Goal: Task Accomplishment & Management: Complete application form

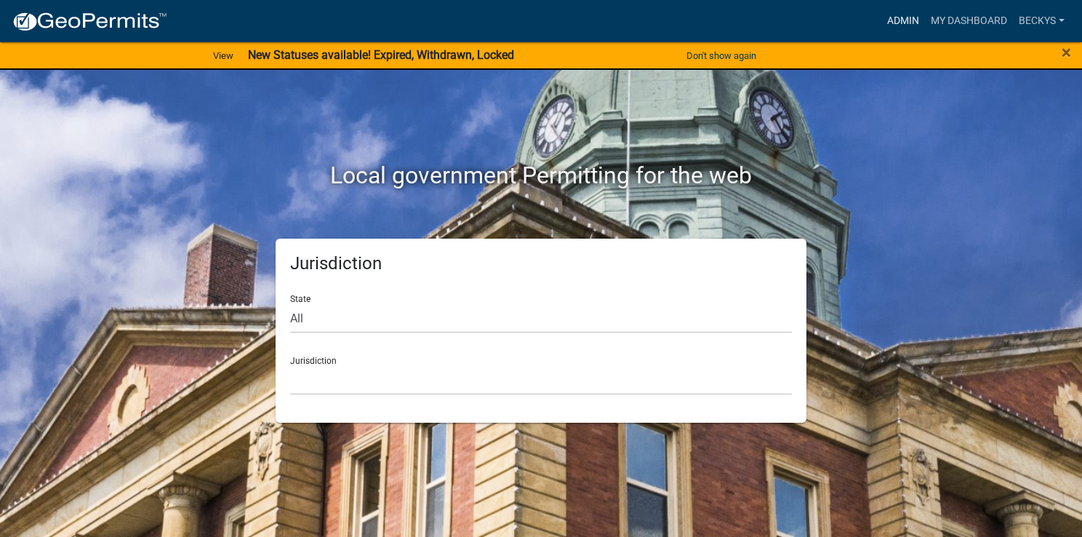
click at [905, 15] on link "Admin" at bounding box center [903, 21] width 44 height 28
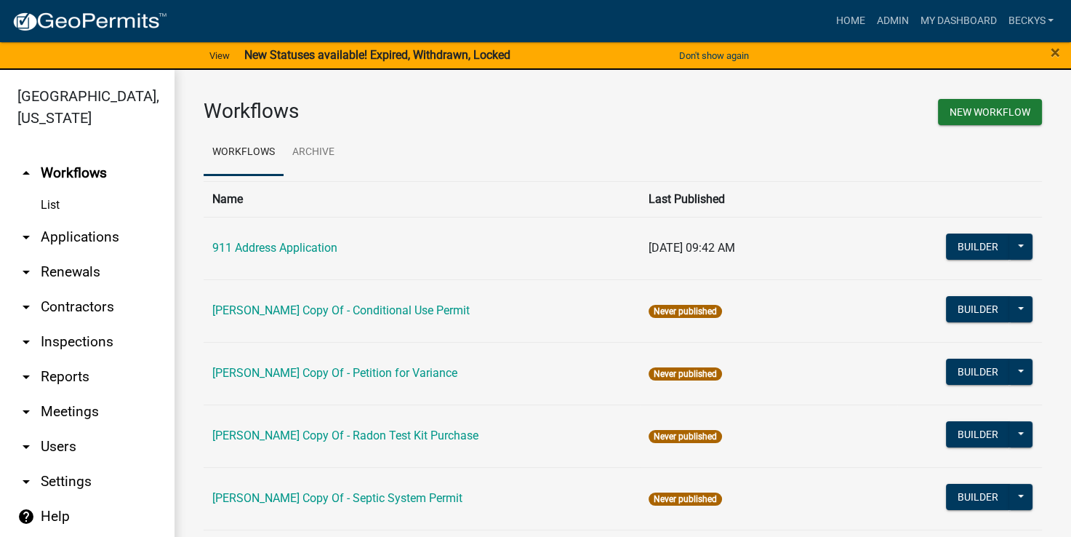
click at [87, 220] on link "arrow_drop_down Applications" at bounding box center [87, 237] width 175 height 35
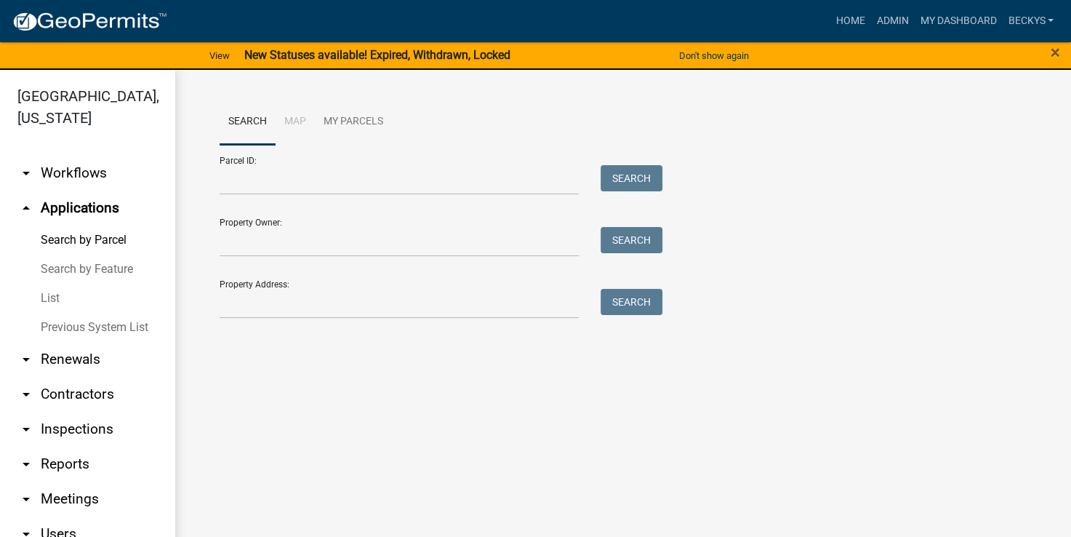
click at [49, 284] on link "List" at bounding box center [87, 298] width 175 height 29
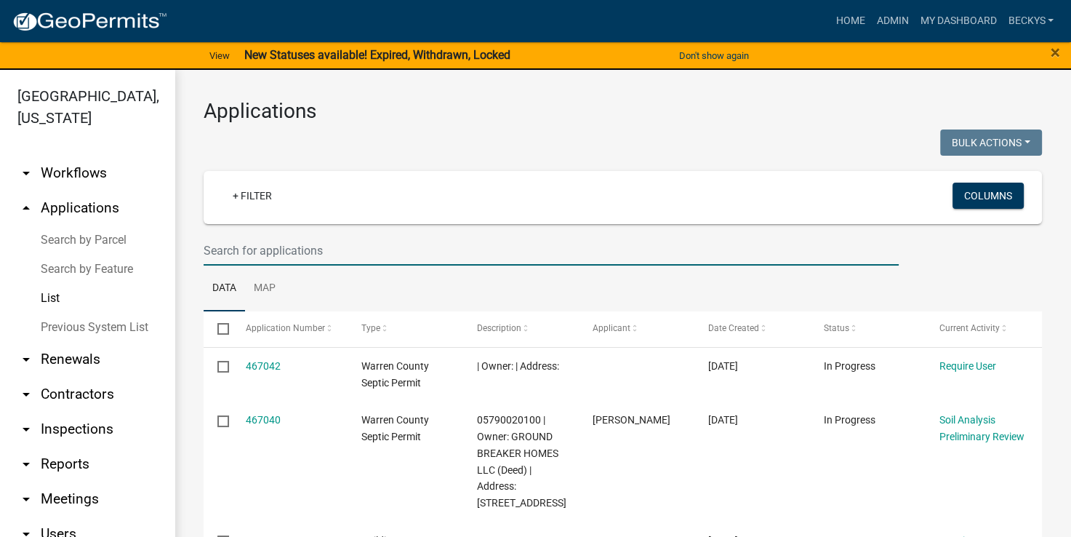
click at [216, 249] on input "text" at bounding box center [551, 251] width 695 height 30
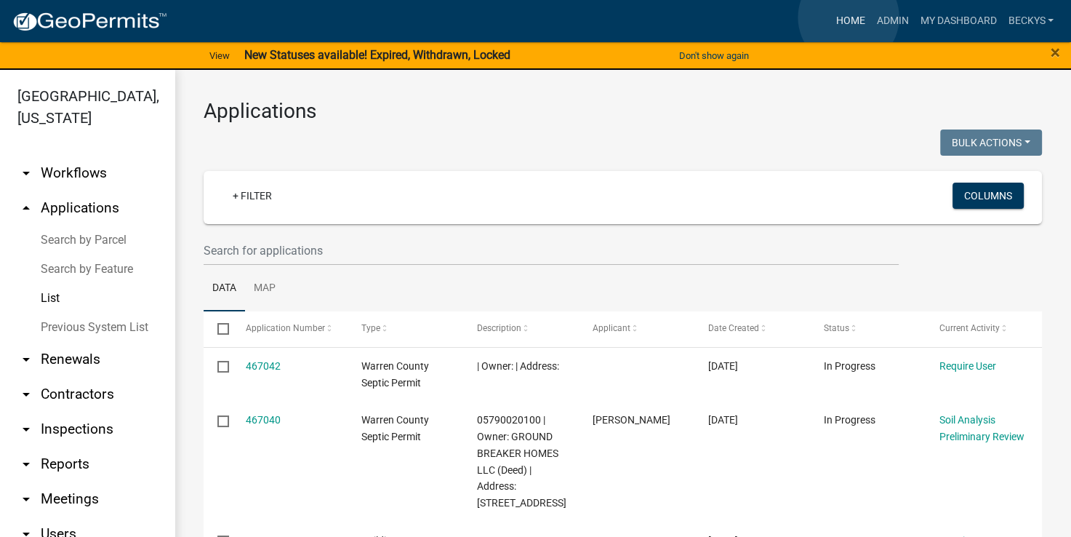
click at [849, 17] on link "Home" at bounding box center [850, 21] width 41 height 28
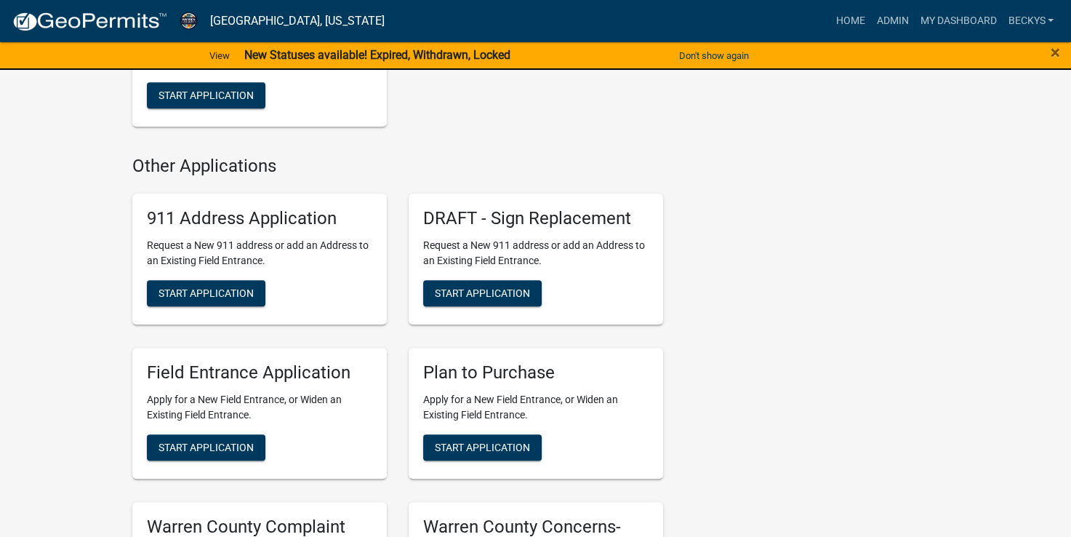
scroll to position [1021, 0]
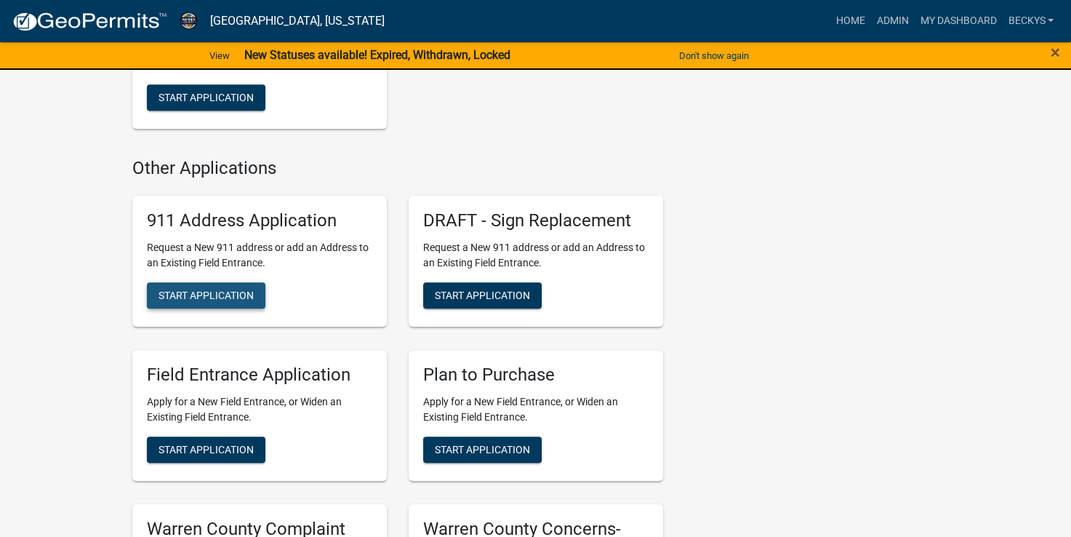
click at [172, 289] on button "Start Application" at bounding box center [206, 295] width 119 height 26
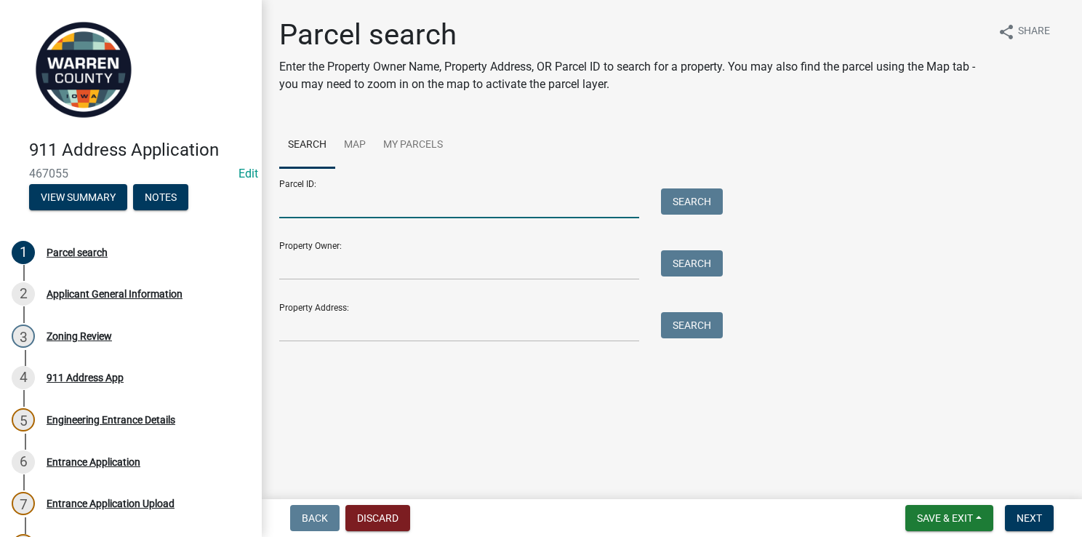
click at [305, 209] on input "Parcel ID:" at bounding box center [459, 203] width 360 height 30
type input "09000080461"
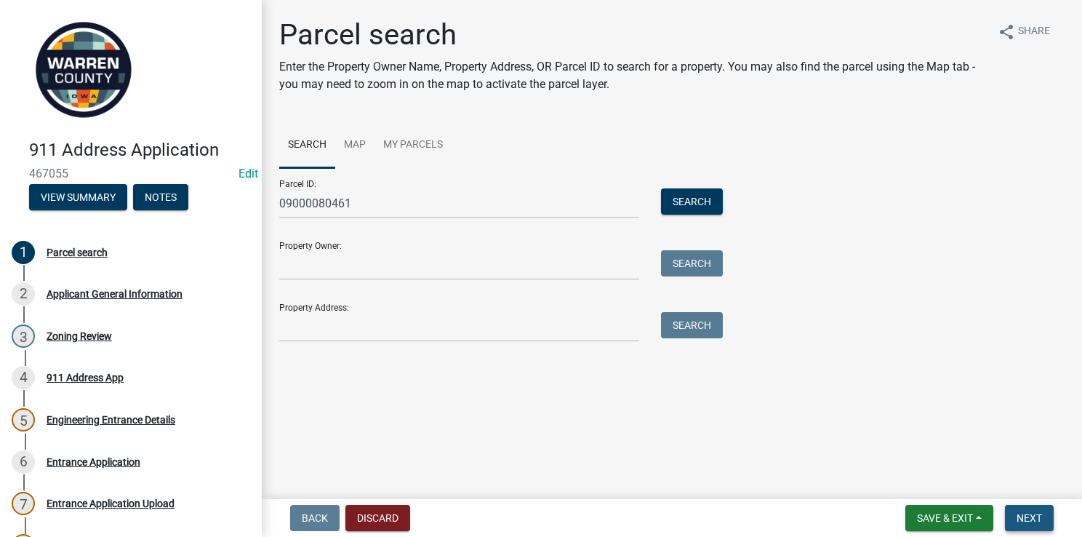
click at [1027, 513] on span "Next" at bounding box center [1029, 518] width 25 height 12
click at [705, 208] on button "Search" at bounding box center [692, 201] width 62 height 26
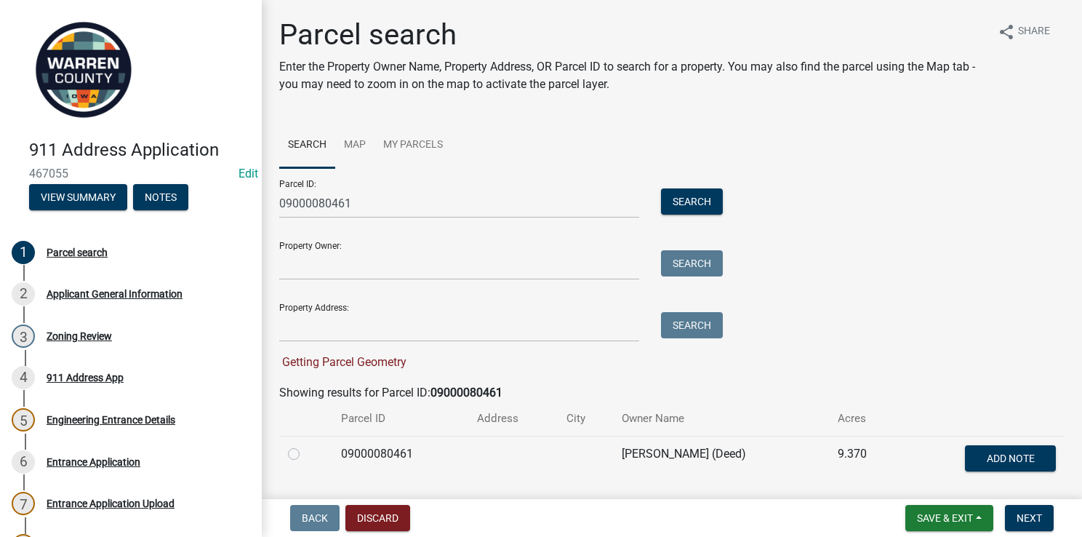
click at [295, 460] on div at bounding box center [306, 453] width 36 height 17
click at [305, 445] on label at bounding box center [305, 445] width 0 height 0
click at [305, 454] on input "radio" at bounding box center [309, 449] width 9 height 9
radio input "true"
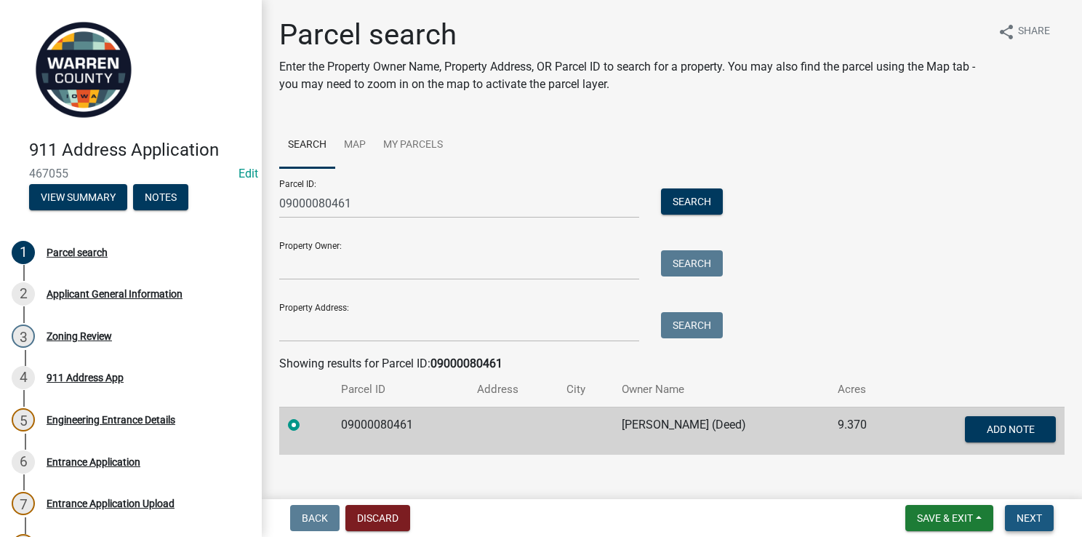
click at [1022, 519] on span "Next" at bounding box center [1029, 518] width 25 height 12
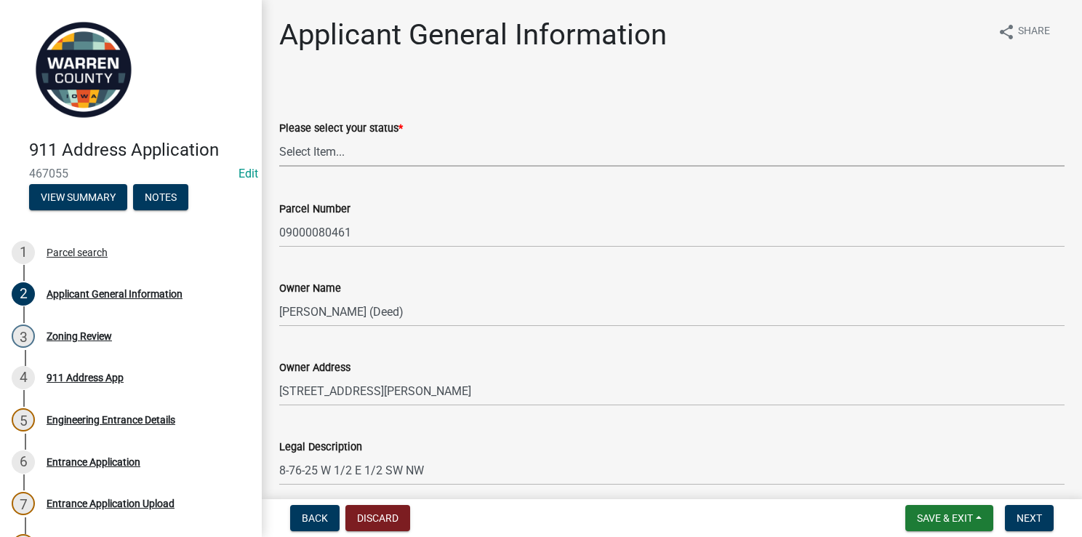
click at [355, 154] on select "Select Item... Owner Plan to Purchase Buyer's Representative Builder/Contractor…" at bounding box center [671, 152] width 785 height 30
click at [279, 137] on select "Select Item... Owner Plan to Purchase Buyer's Representative Builder/Contractor…" at bounding box center [671, 152] width 785 height 30
select select "62e05361-9b1f-4f6e-9af6-30ebbe0e033e"
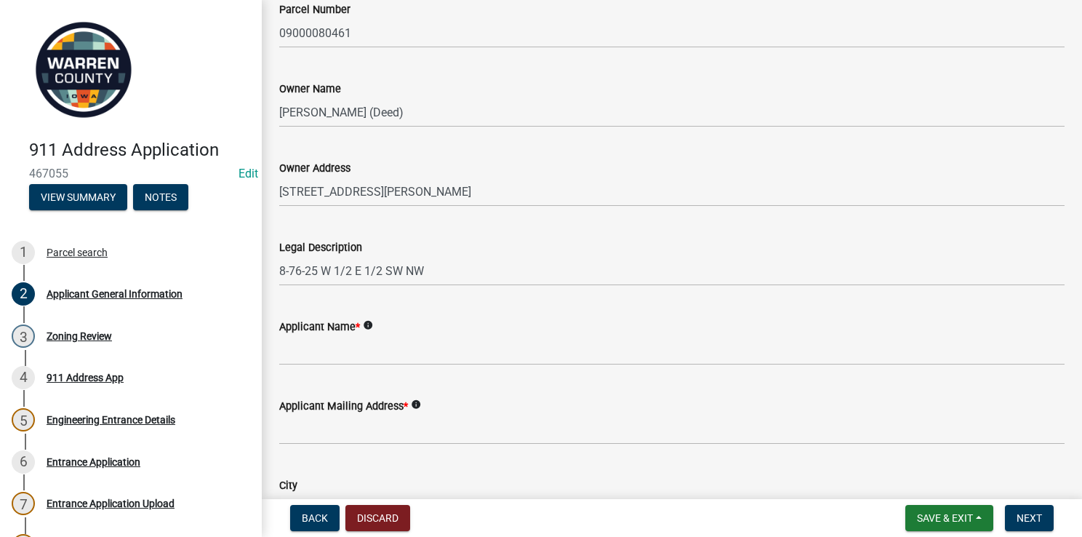
scroll to position [356, 0]
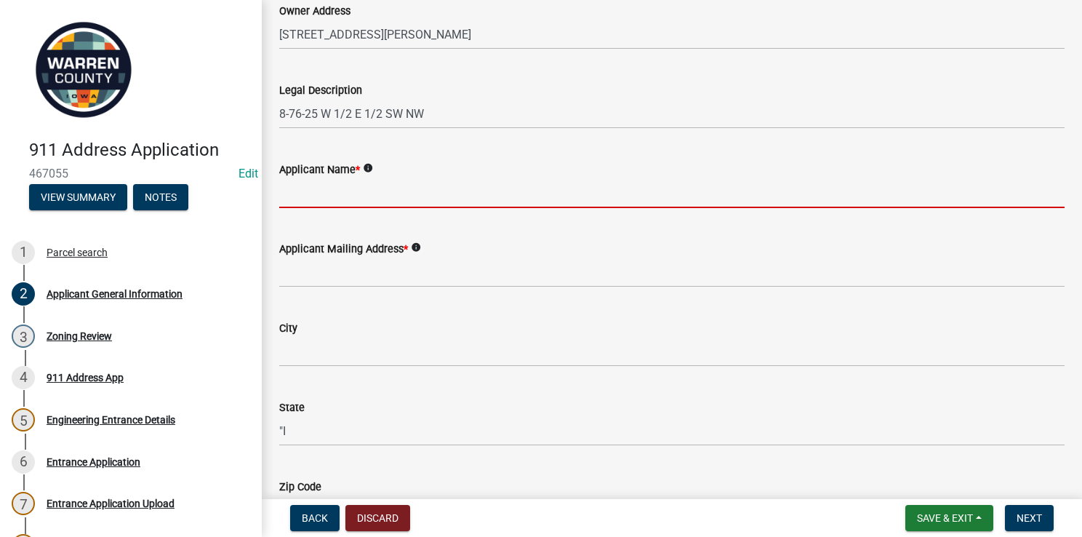
click at [308, 188] on input "Applicant Name *" at bounding box center [671, 193] width 785 height 30
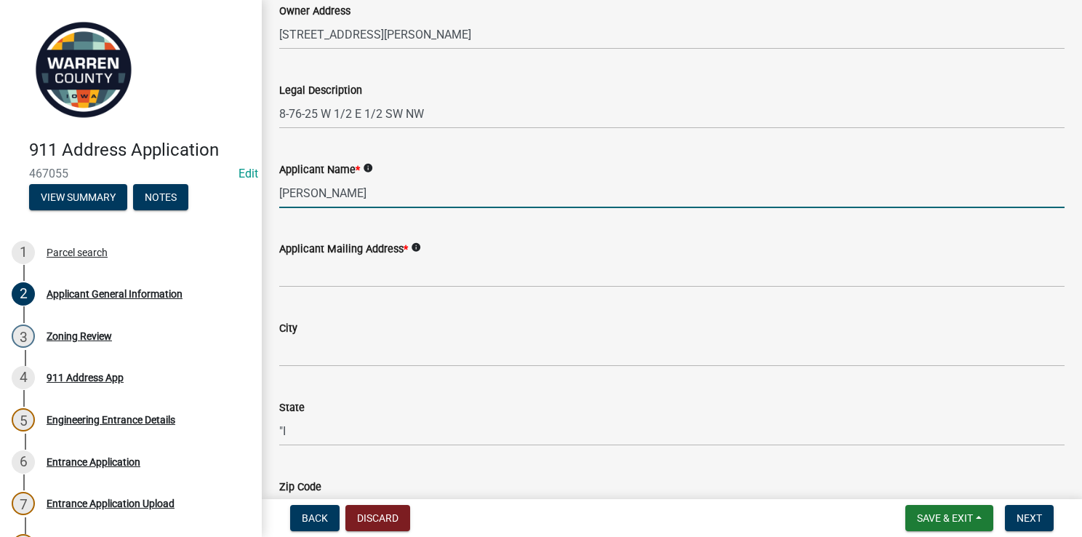
type input "Gary Wiedmann"
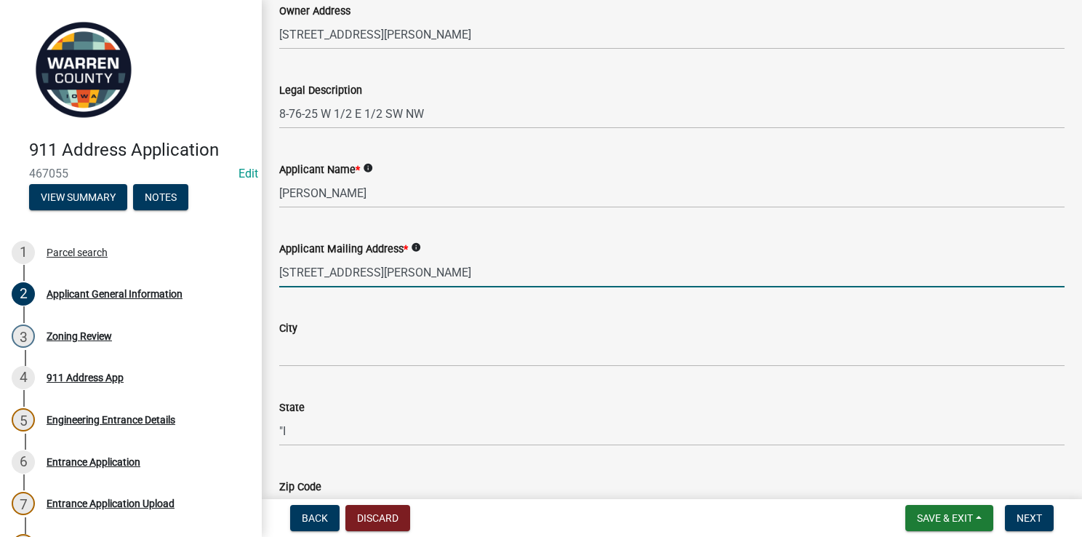
type input "2750 Hamilton St"
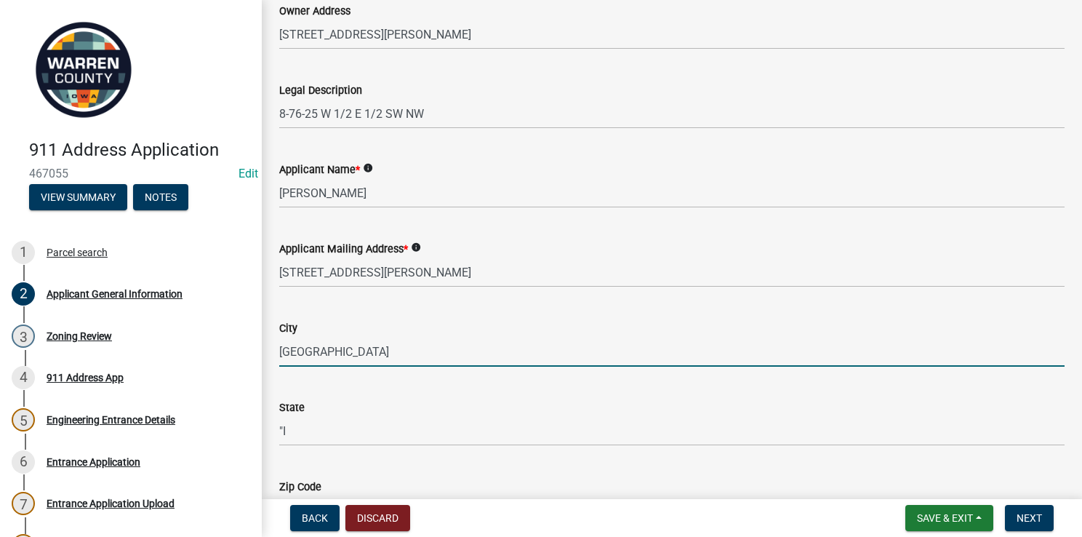
type input "Norwalk"
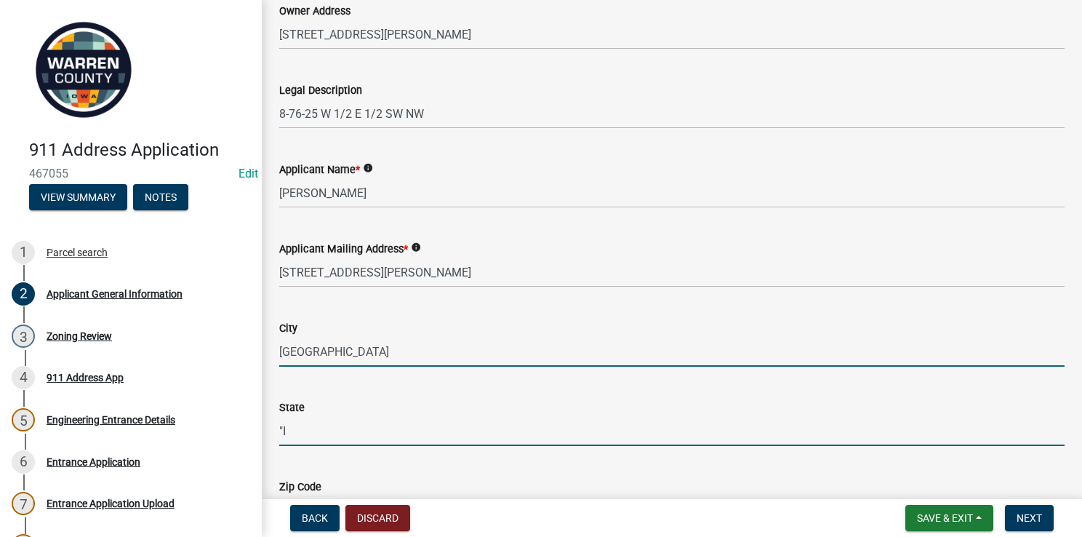
click at [294, 436] on input ""I" at bounding box center [671, 431] width 785 height 30
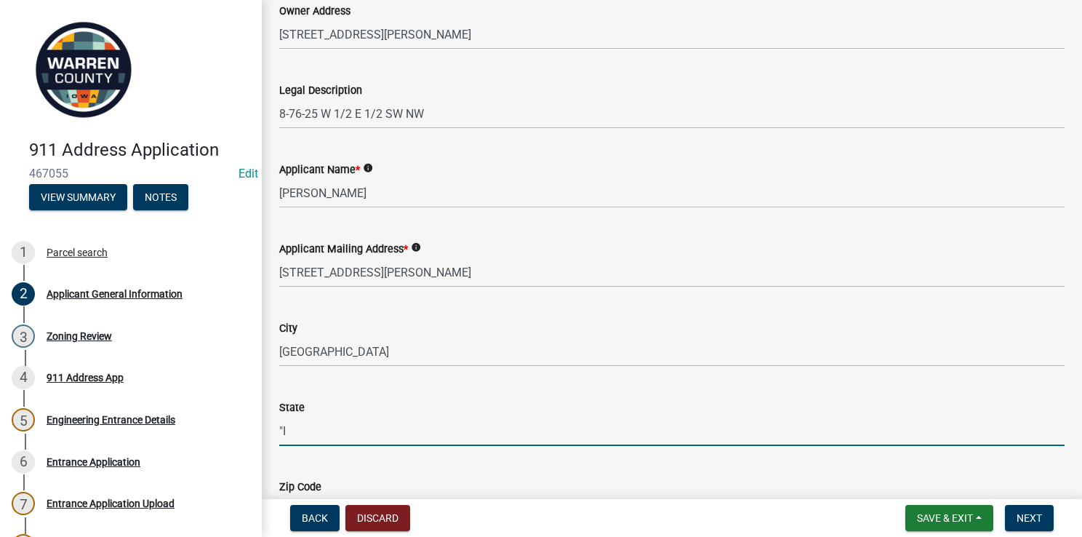
type input """
type input "IA"
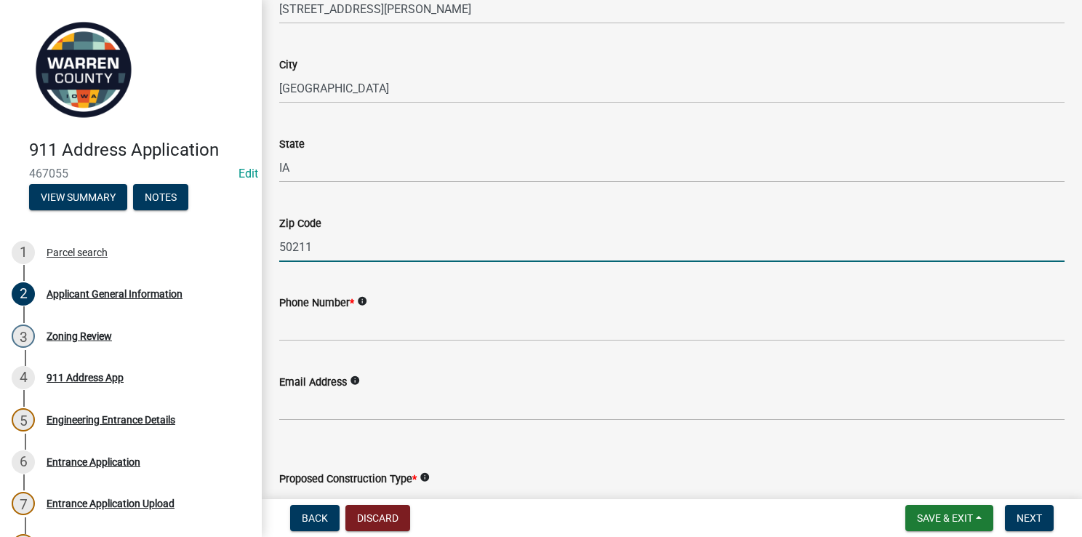
type input "50211"
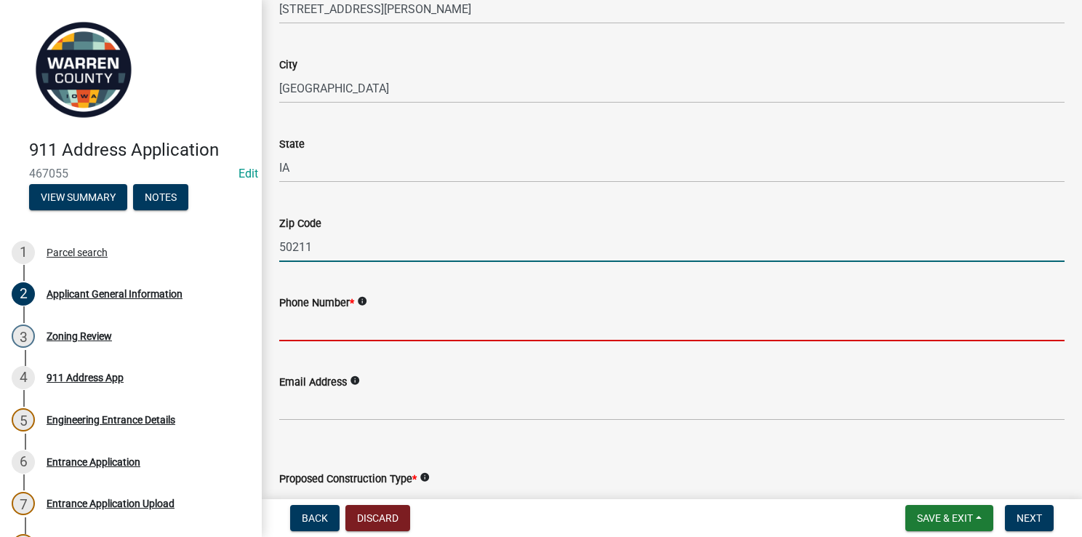
click at [282, 336] on input "Phone Number *" at bounding box center [671, 326] width 785 height 30
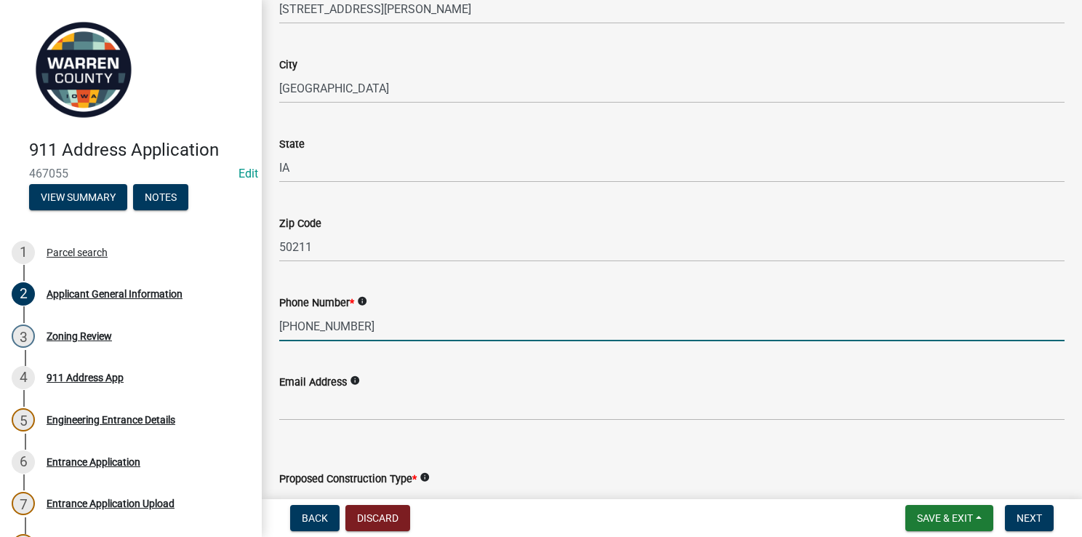
type input "515-360-3408"
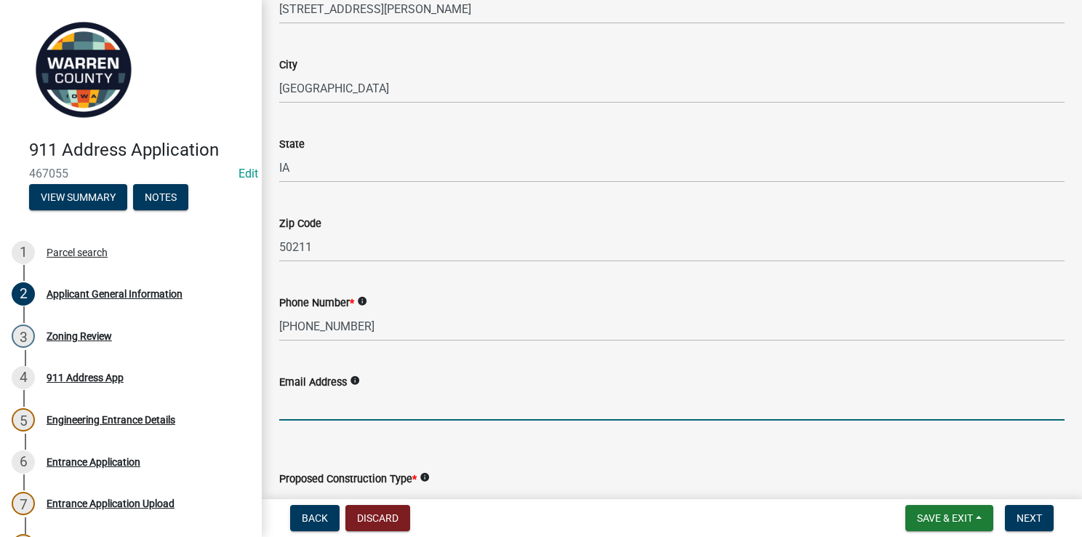
click at [293, 397] on input "Email Address" at bounding box center [671, 405] width 785 height 30
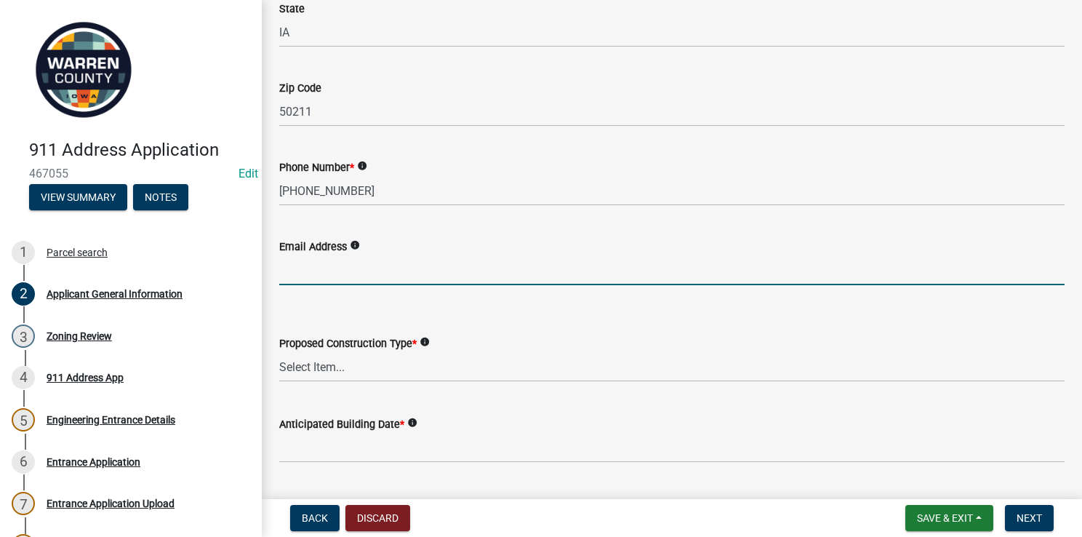
scroll to position [753, 0]
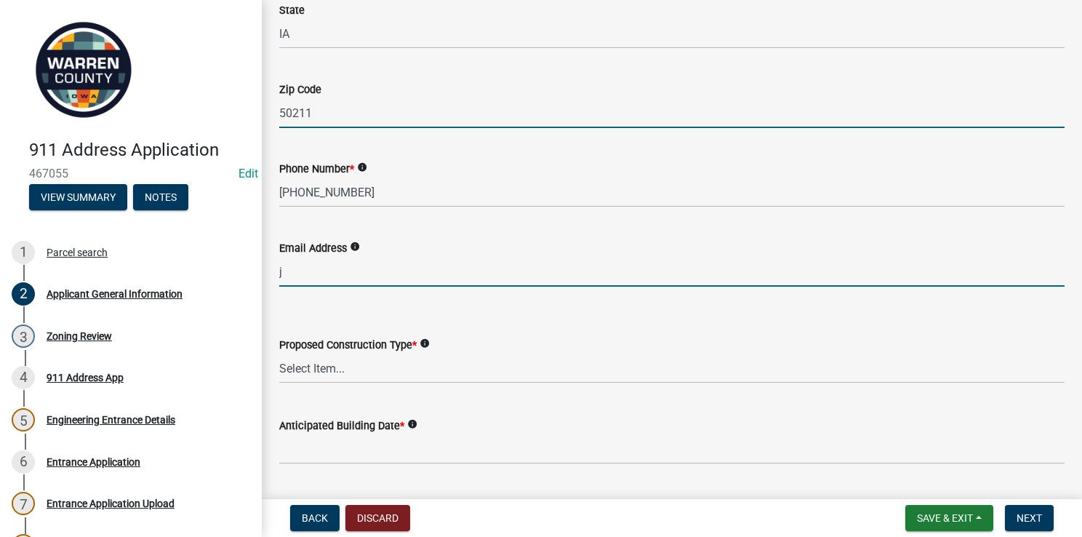
click at [503, 105] on input "50211" at bounding box center [671, 113] width 785 height 30
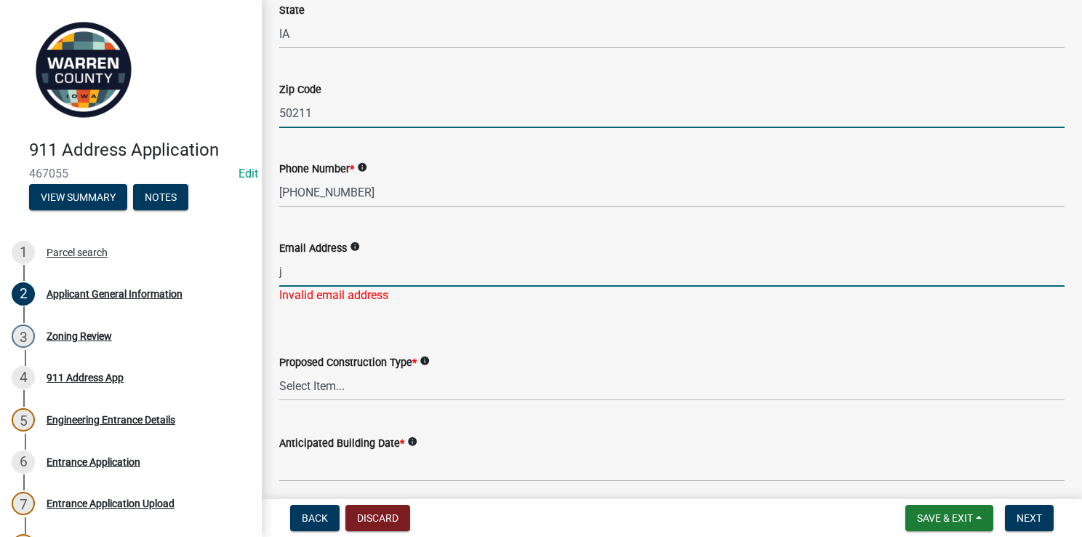
click at [282, 272] on input "j" at bounding box center [671, 272] width 785 height 30
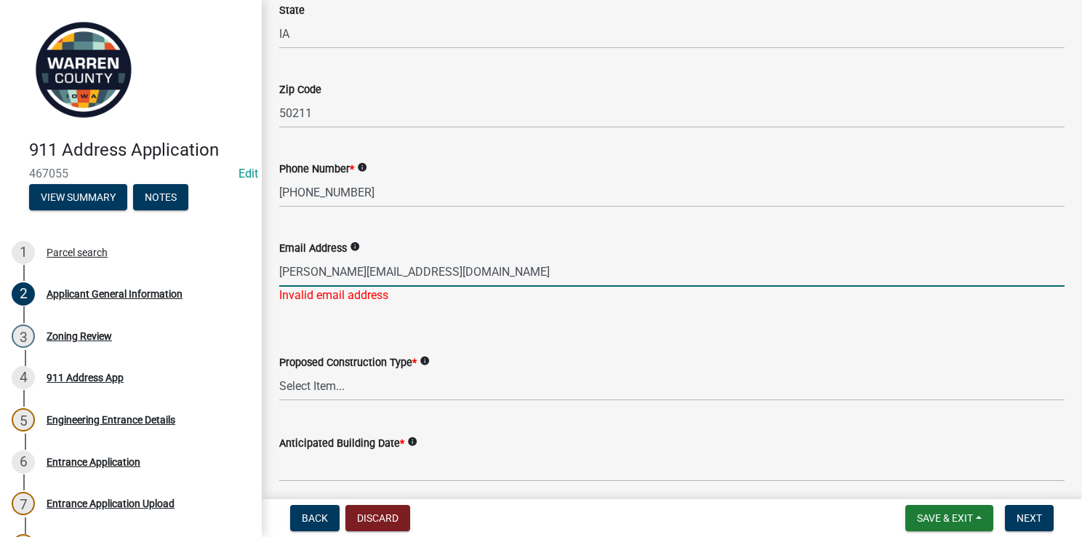
type input "jowiedmann@hotmail.com"
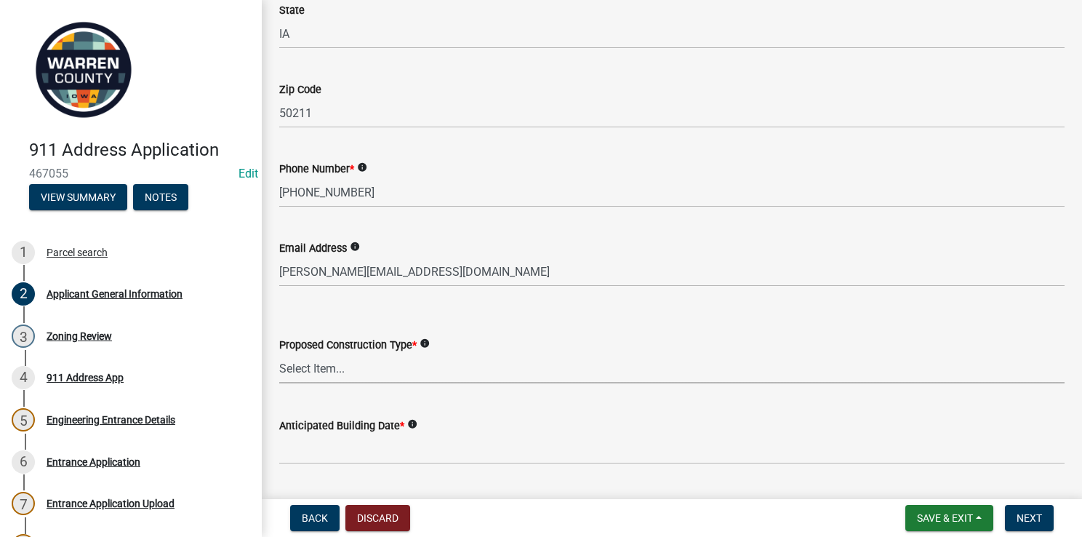
click at [323, 362] on select "Select Item... Business Farm Entrance Cell Tower Multi-Family Unit New Business…" at bounding box center [671, 368] width 785 height 30
click at [279, 353] on select "Select Item... Business Farm Entrance Cell Tower Multi-Family Unit New Business…" at bounding box center [671, 368] width 785 height 30
select select "baa9a041-e8ec-4bd9-b07e-af5a977dc1c8"
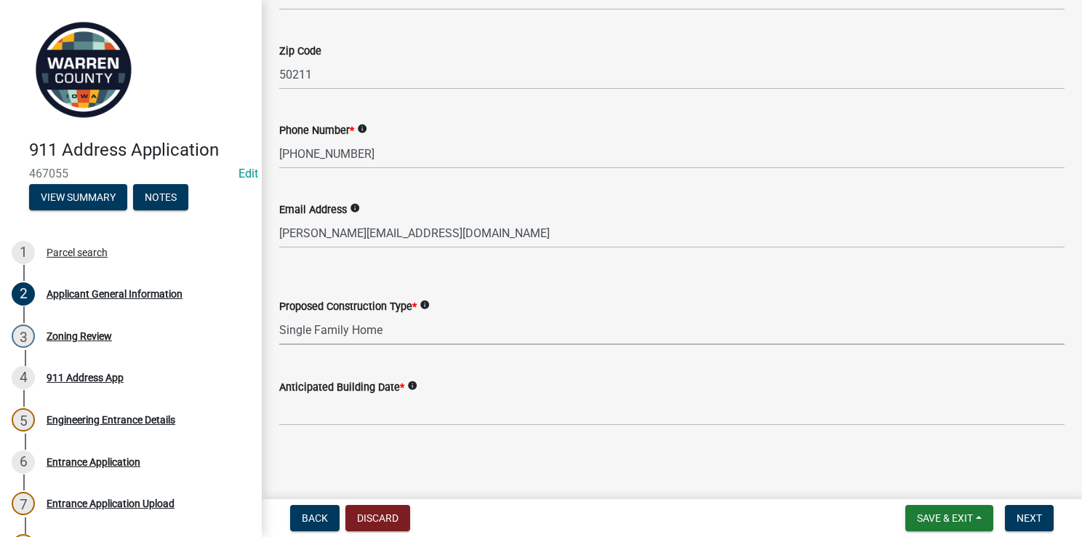
scroll to position [790, 0]
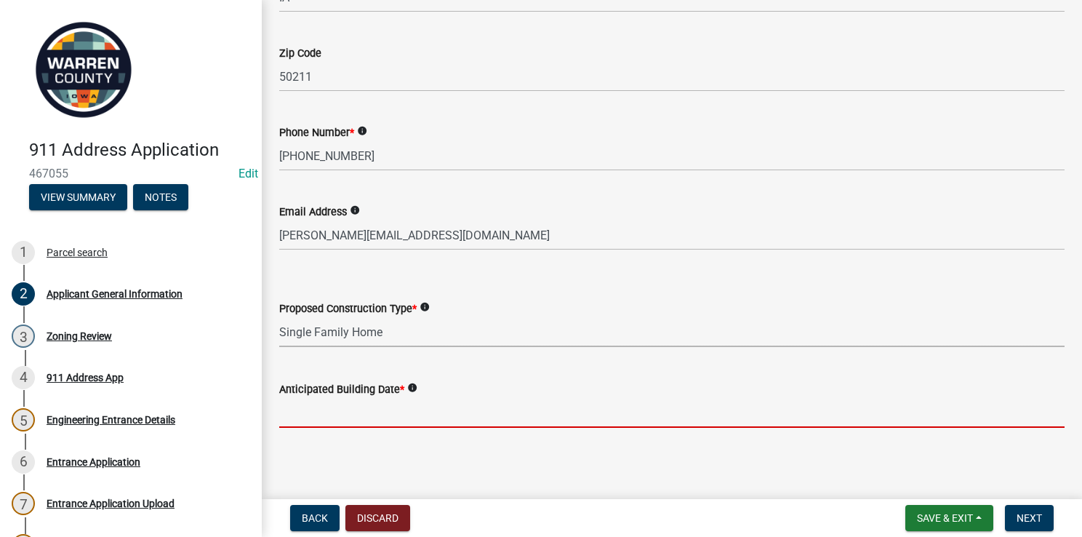
click at [308, 406] on input "Anticipated Building Date *" at bounding box center [671, 413] width 785 height 30
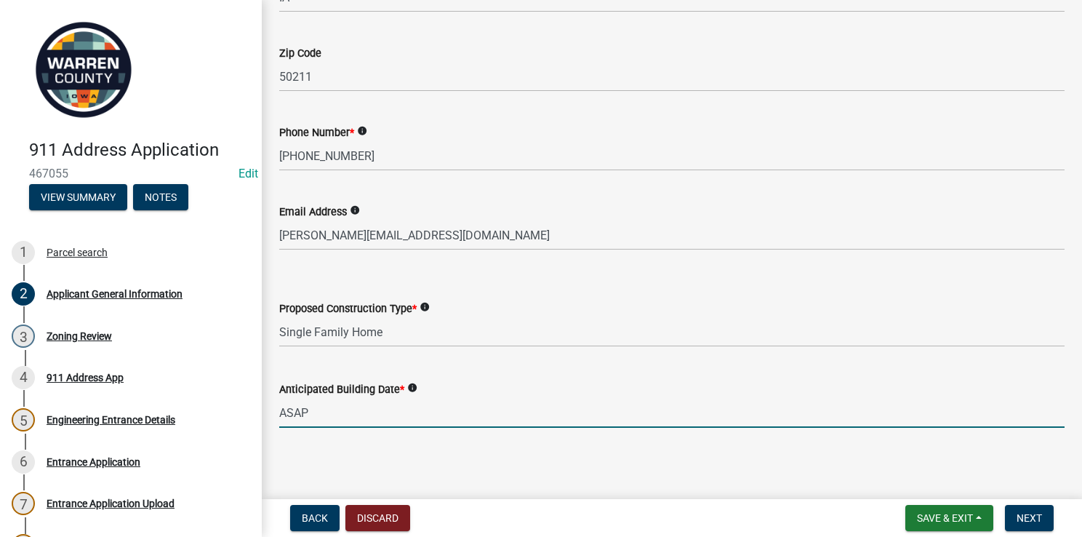
type input "ASAP"
click at [290, 333] on select "Select Item... Business Farm Entrance Cell Tower Multi-Family Unit New Business…" at bounding box center [671, 332] width 785 height 30
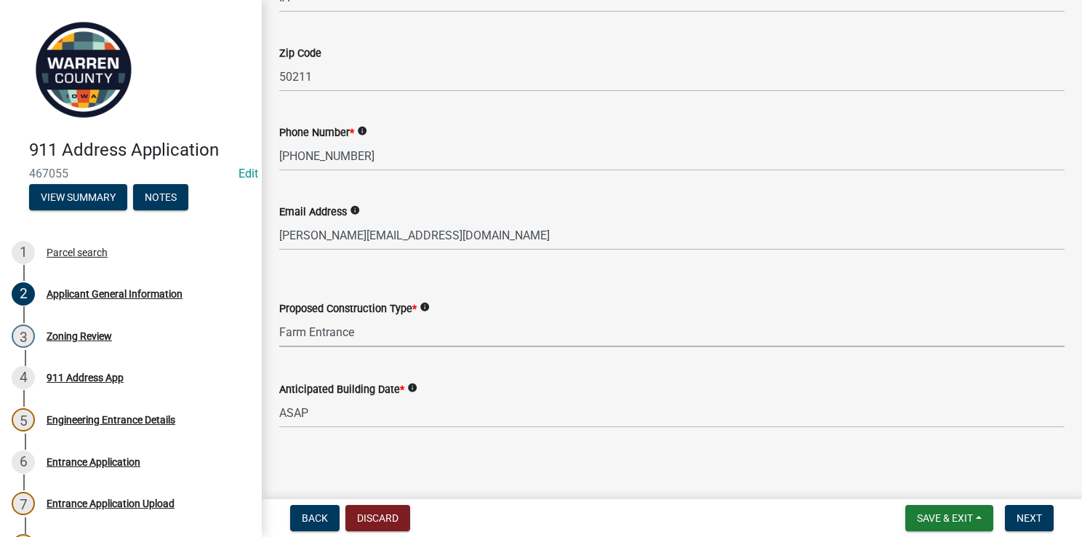
click at [279, 317] on select "Select Item... Business Farm Entrance Cell Tower Multi-Family Unit New Business…" at bounding box center [671, 332] width 785 height 30
click at [316, 330] on select "Select Item... Business Farm Entrance Cell Tower Multi-Family Unit New Business…" at bounding box center [671, 332] width 785 height 30
click at [279, 317] on select "Select Item... Business Farm Entrance Cell Tower Multi-Family Unit New Business…" at bounding box center [671, 332] width 785 height 30
select select "baa9a041-e8ec-4bd9-b07e-af5a977dc1c8"
click at [1021, 513] on span "Next" at bounding box center [1029, 518] width 25 height 12
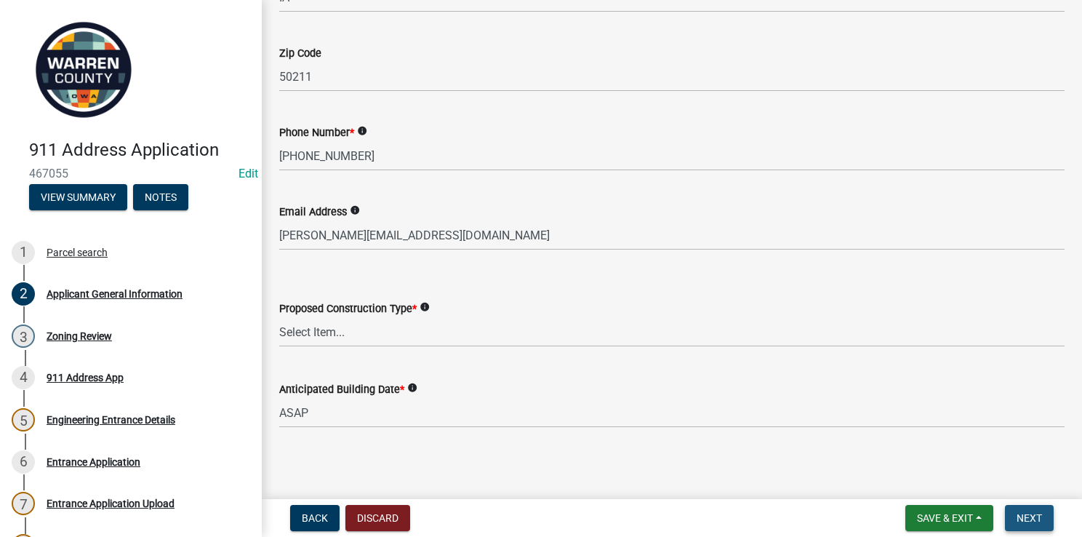
scroll to position [0, 0]
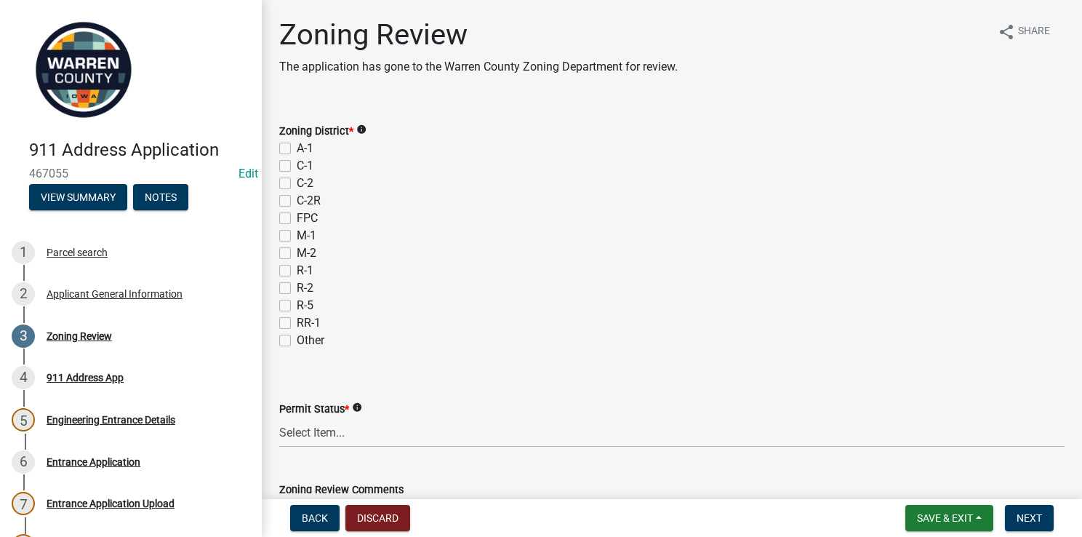
click at [297, 146] on label "A-1" at bounding box center [305, 148] width 17 height 17
click at [297, 146] on input "A-1" at bounding box center [301, 144] width 9 height 9
checkbox input "true"
checkbox input "false"
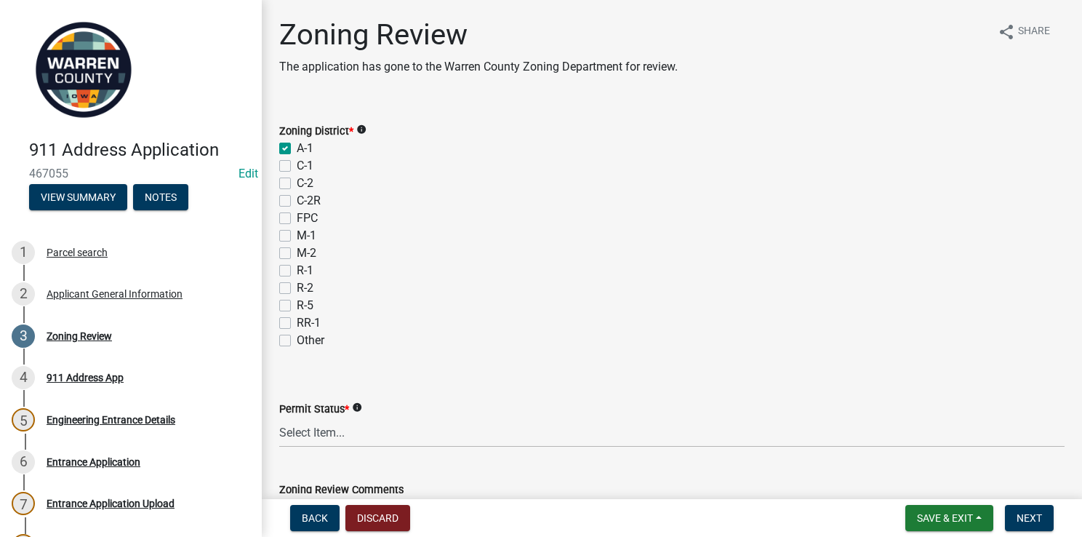
checkbox input "false"
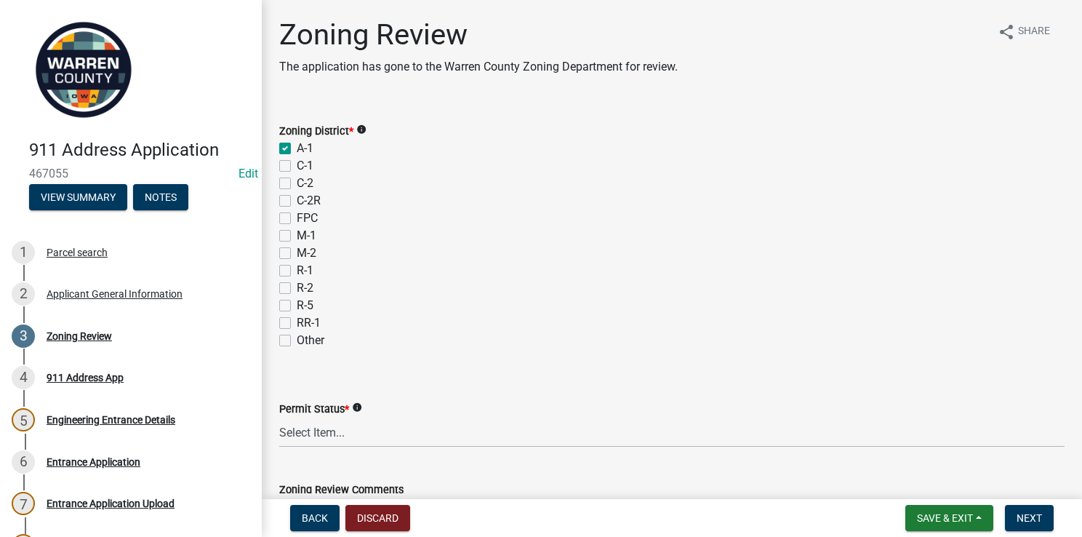
checkbox input "false"
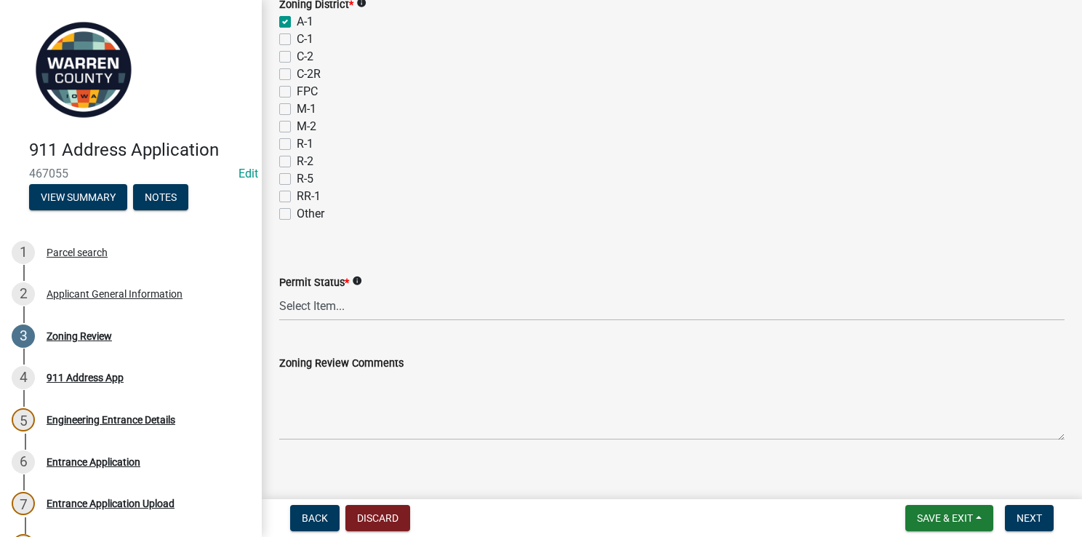
scroll to position [131, 0]
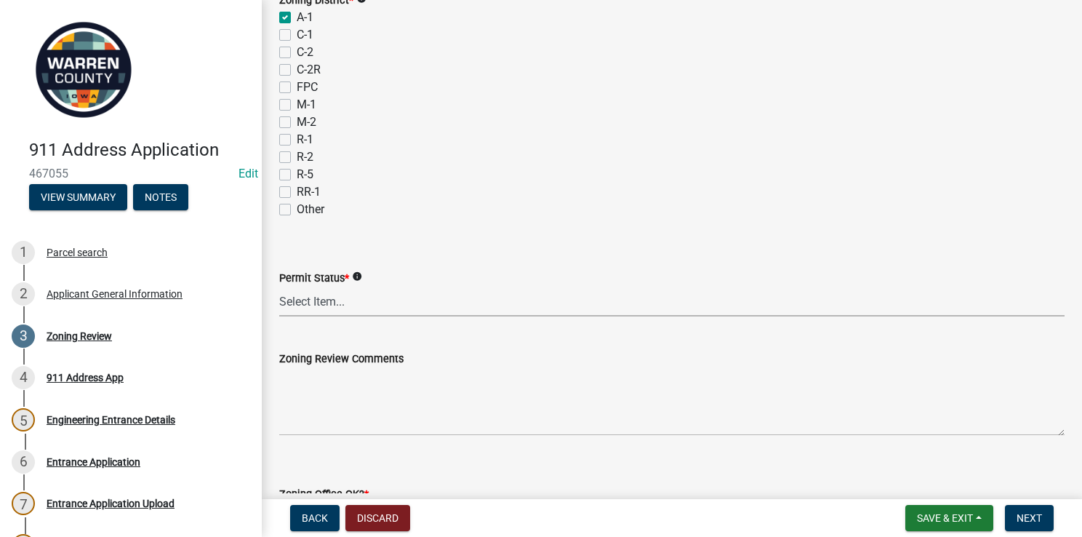
click at [329, 307] on select "Select Item... Ag Exempt Applied For Not Applied For" at bounding box center [671, 301] width 785 height 30
click at [279, 286] on select "Select Item... Ag Exempt Applied For Not Applied For" at bounding box center [671, 301] width 785 height 30
select select "7f4095c2-83bb-4a30-93d4-5d4474f33330"
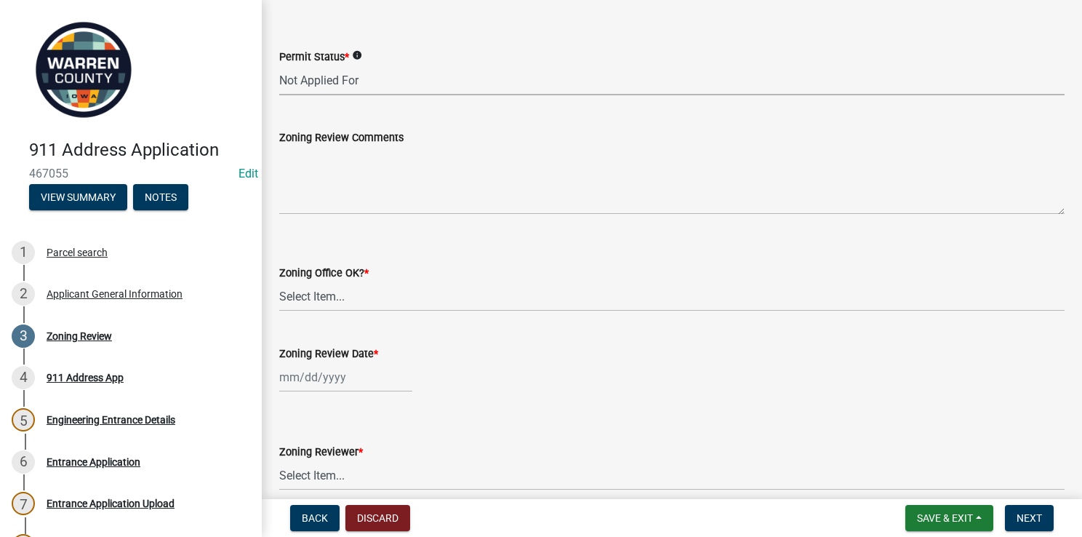
scroll to position [352, 0]
click at [286, 302] on select "Select Item... Yes No" at bounding box center [671, 296] width 785 height 30
click at [279, 281] on select "Select Item... Yes No" at bounding box center [671, 296] width 785 height 30
select select "22a6182a-d017-4f21-baaa-b72378e2c786"
click at [293, 377] on div at bounding box center [345, 377] width 133 height 30
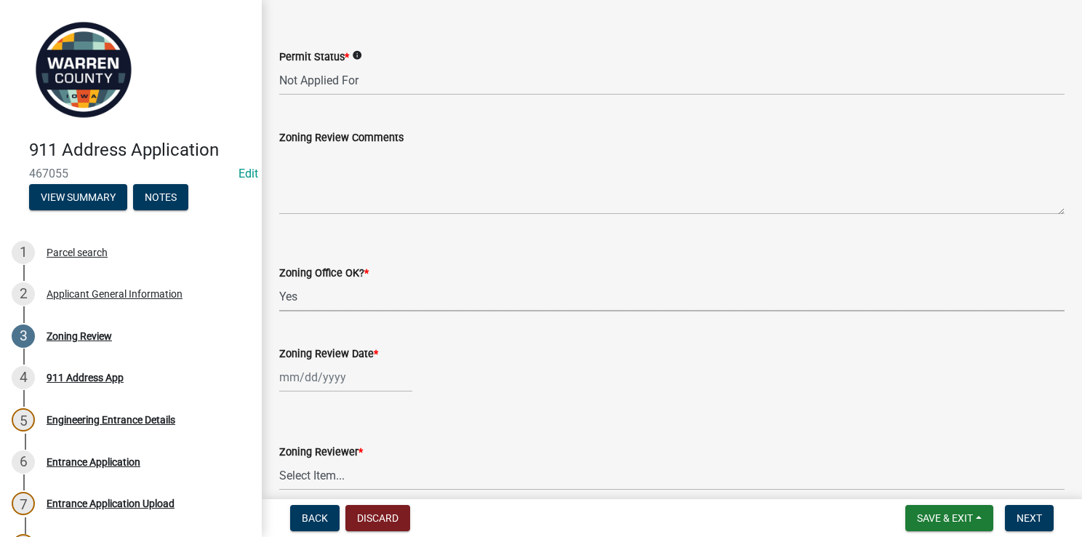
select select "8"
select select "2025"
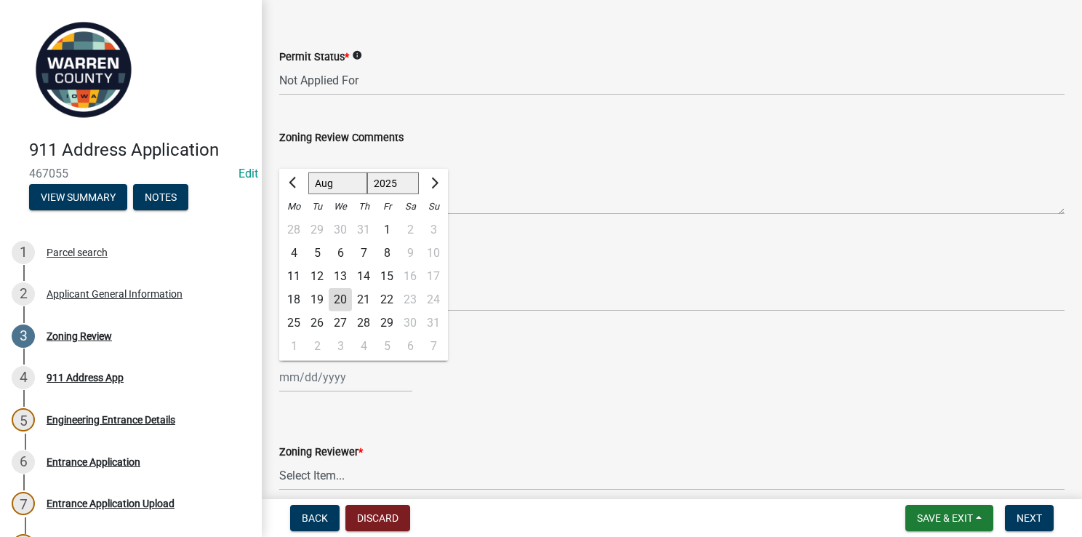
click at [340, 302] on div "20" at bounding box center [340, 299] width 23 height 23
type input "[DATE]"
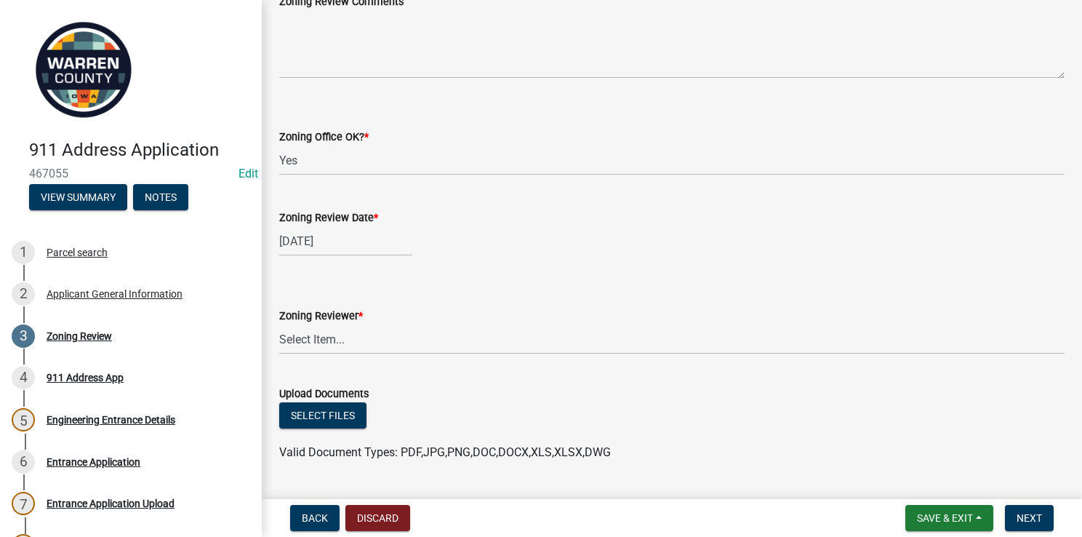
scroll to position [489, 0]
click at [308, 335] on select "Select Item... Lindsey Baughman Becky Schultz Miranda Bailey" at bounding box center [671, 339] width 785 height 30
click at [279, 324] on select "Select Item... Lindsey Baughman Becky Schultz Miranda Bailey" at bounding box center [671, 339] width 785 height 30
select select "ace9acd7-8034-4534-aef2-851af8cb1f05"
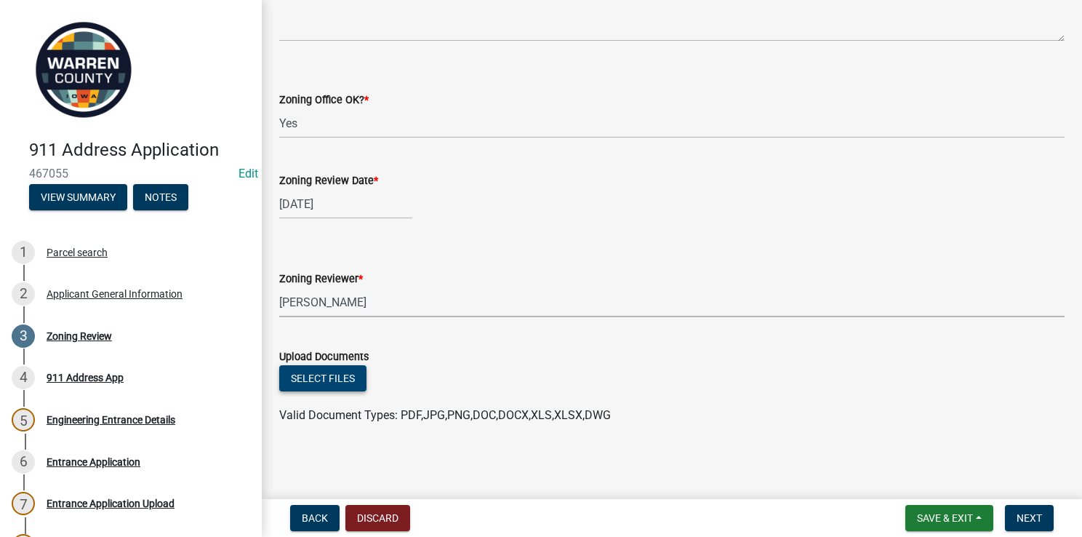
scroll to position [524, 0]
click at [1022, 519] on span "Next" at bounding box center [1029, 518] width 25 height 12
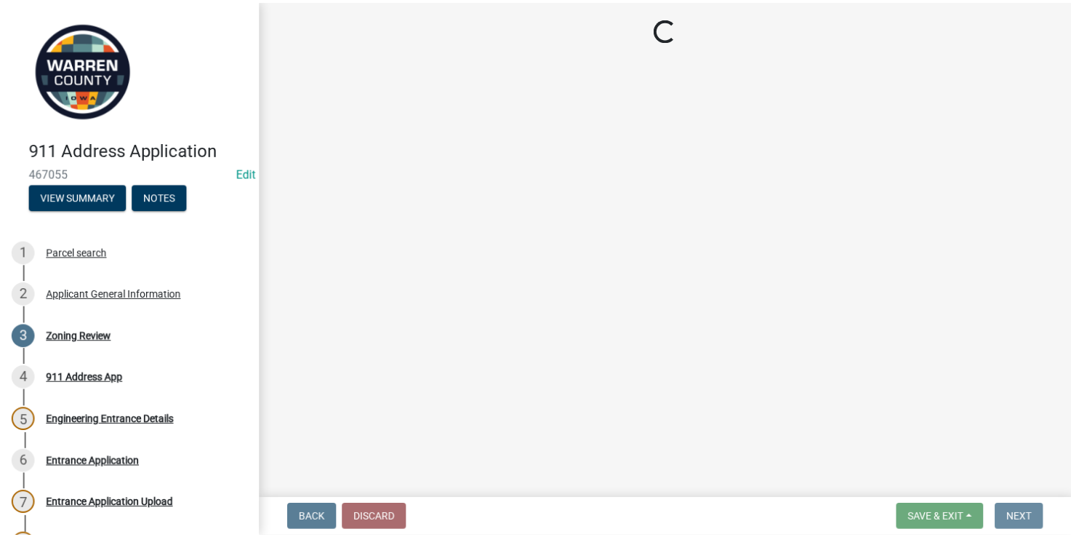
scroll to position [0, 0]
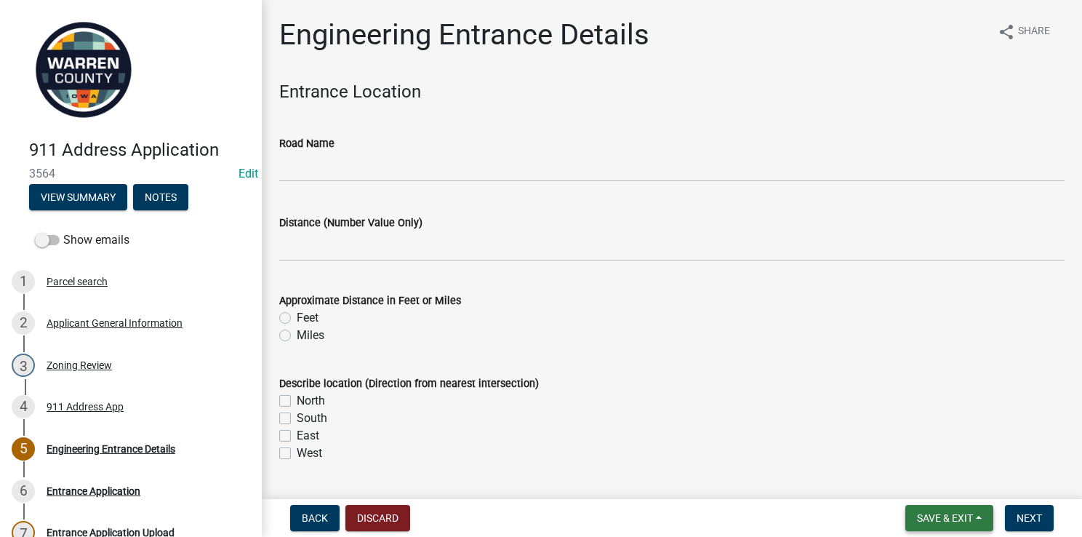
click at [930, 520] on span "Save & Exit" at bounding box center [945, 518] width 56 height 12
click at [920, 478] on button "Save & Exit" at bounding box center [935, 479] width 116 height 35
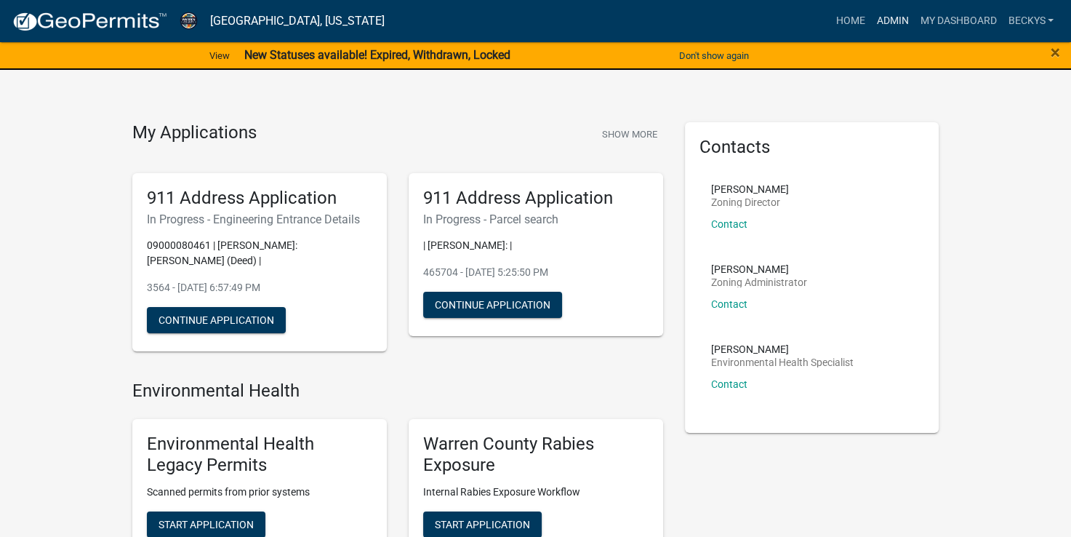
click at [878, 22] on link "Admin" at bounding box center [892, 21] width 44 height 28
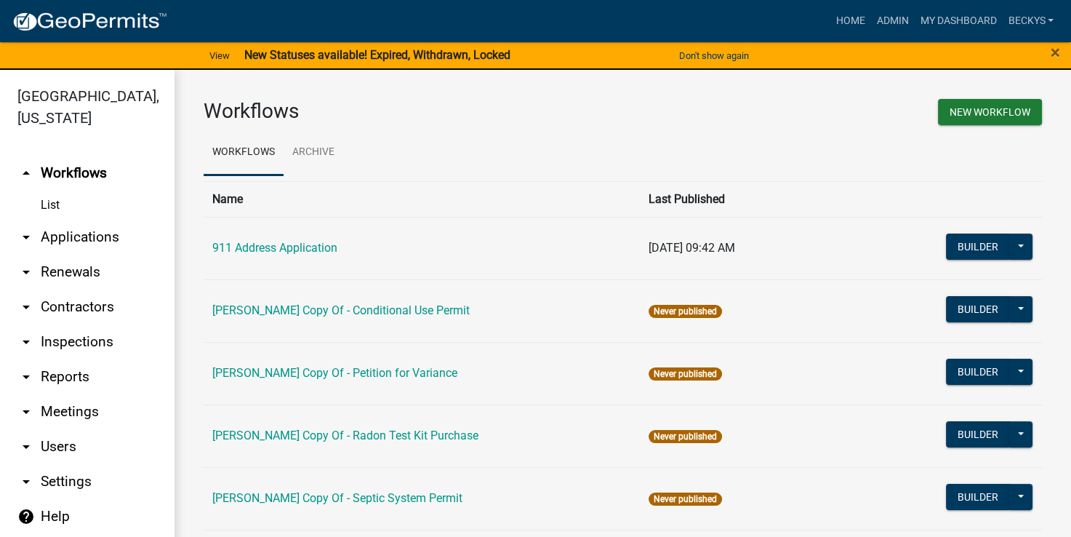
click at [97, 220] on link "arrow_drop_down Applications" at bounding box center [87, 237] width 175 height 35
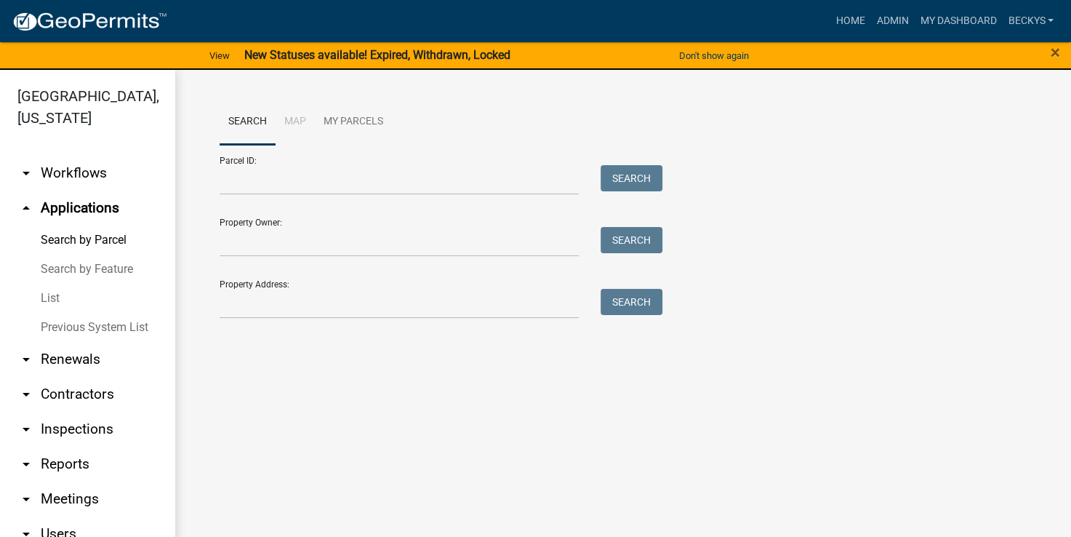
click at [59, 284] on link "List" at bounding box center [87, 298] width 175 height 29
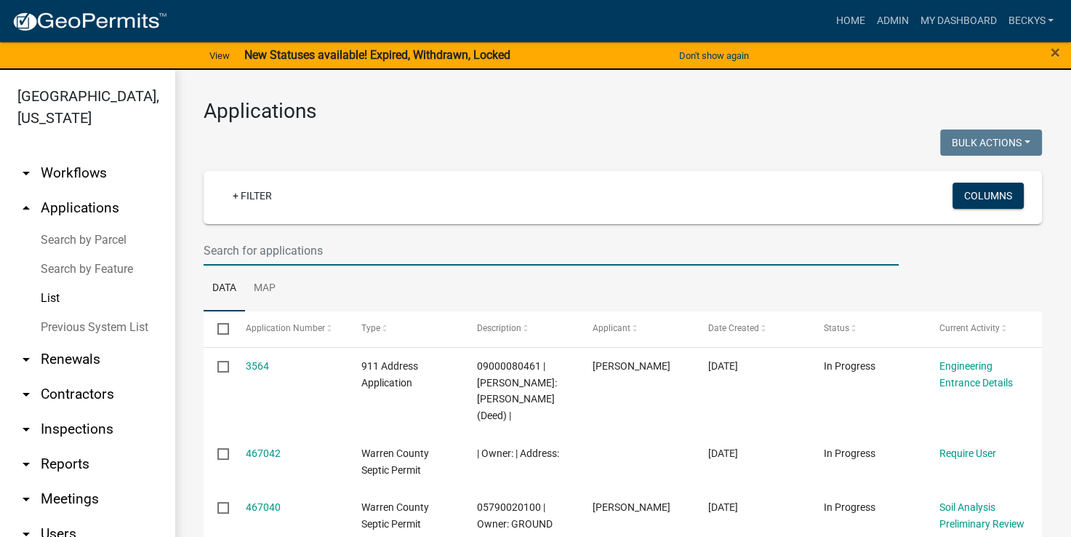
click at [222, 251] on input "text" at bounding box center [551, 251] width 695 height 30
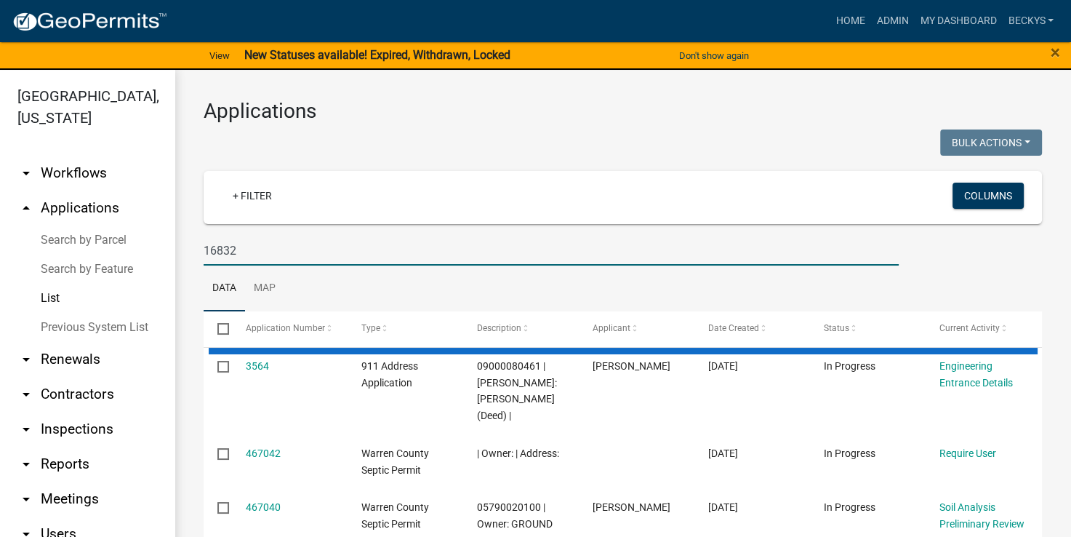
type input "16832"
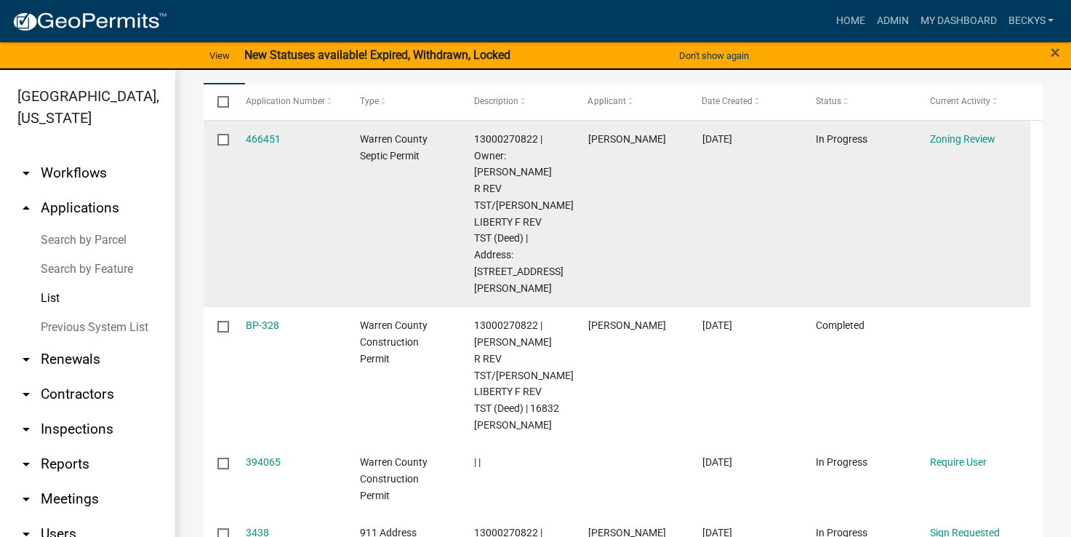
scroll to position [226, 0]
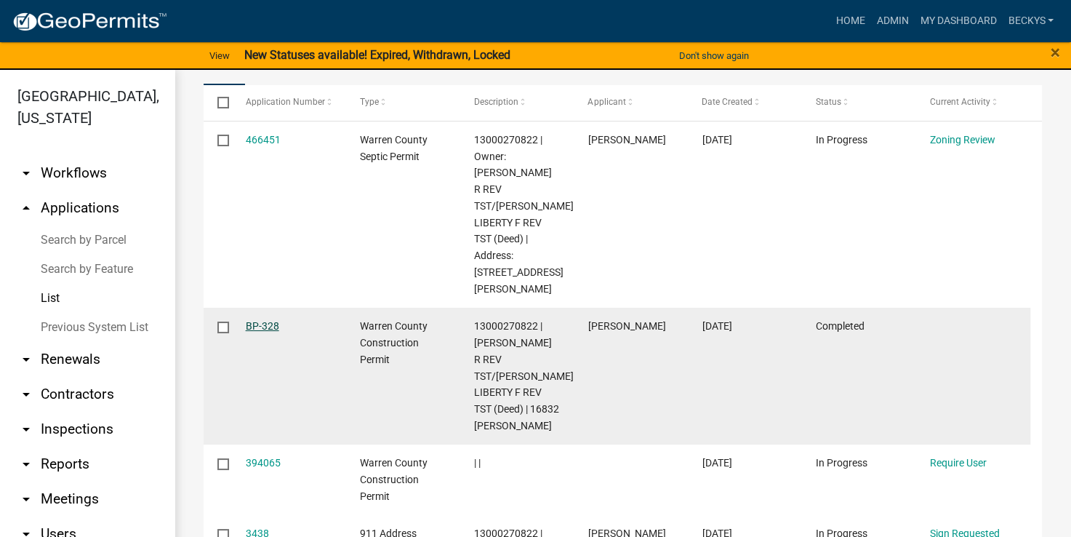
click at [262, 320] on link "BP-328" at bounding box center [262, 326] width 33 height 12
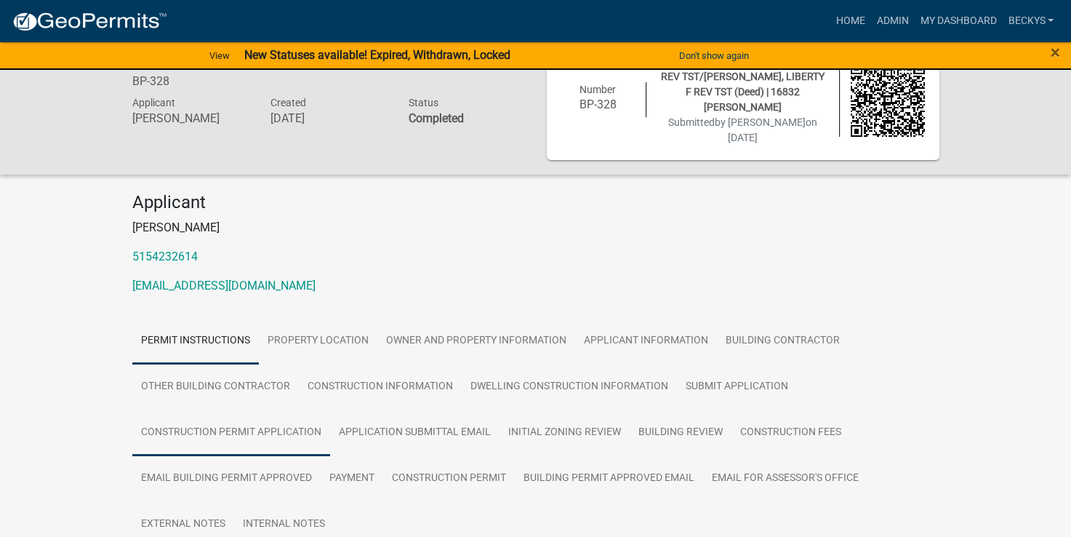
scroll to position [118, 0]
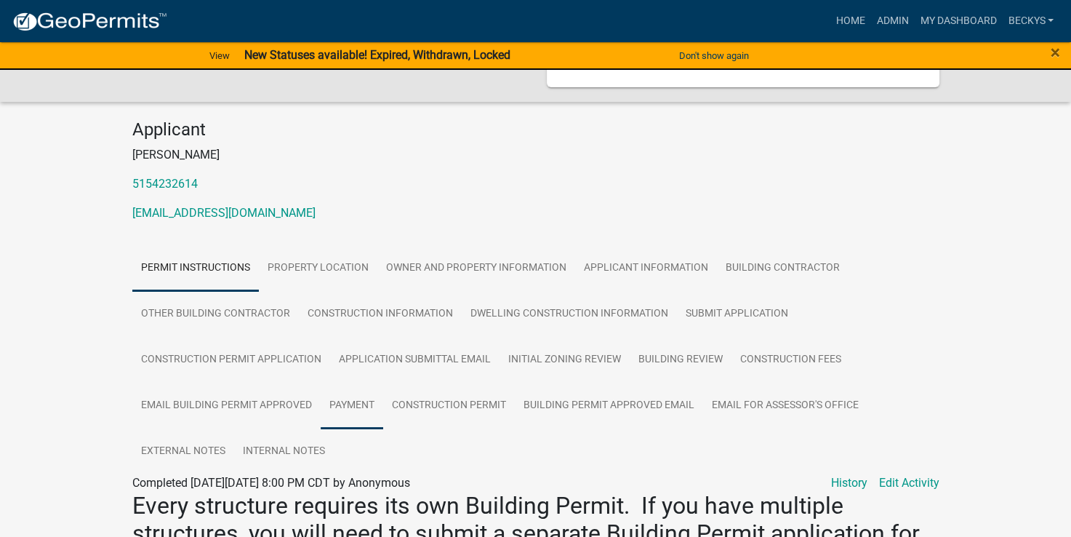
click at [354, 394] on link "Payment" at bounding box center [352, 405] width 63 height 47
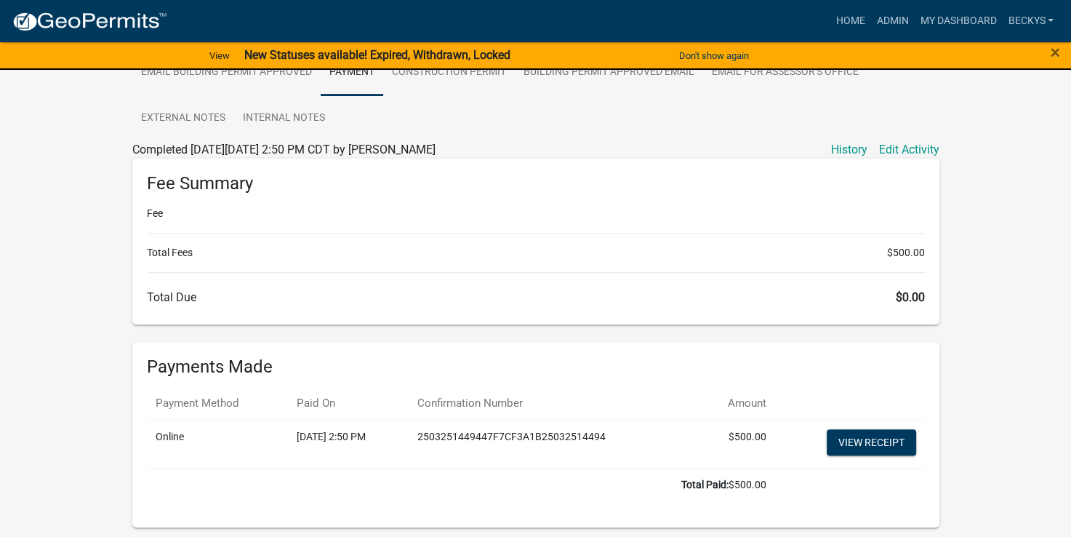
scroll to position [458, 0]
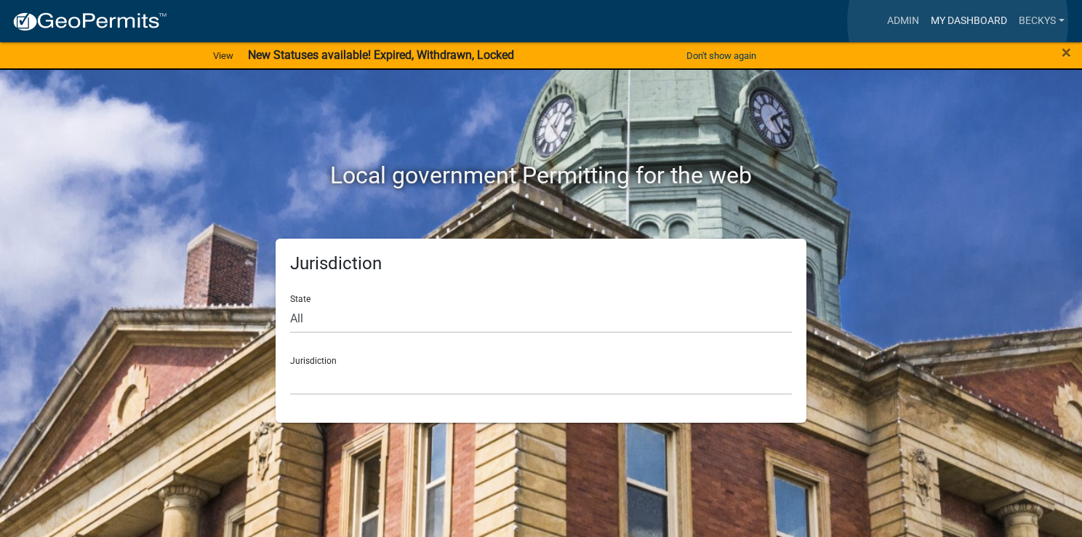
click at [958, 22] on link "My Dashboard" at bounding box center [969, 21] width 88 height 28
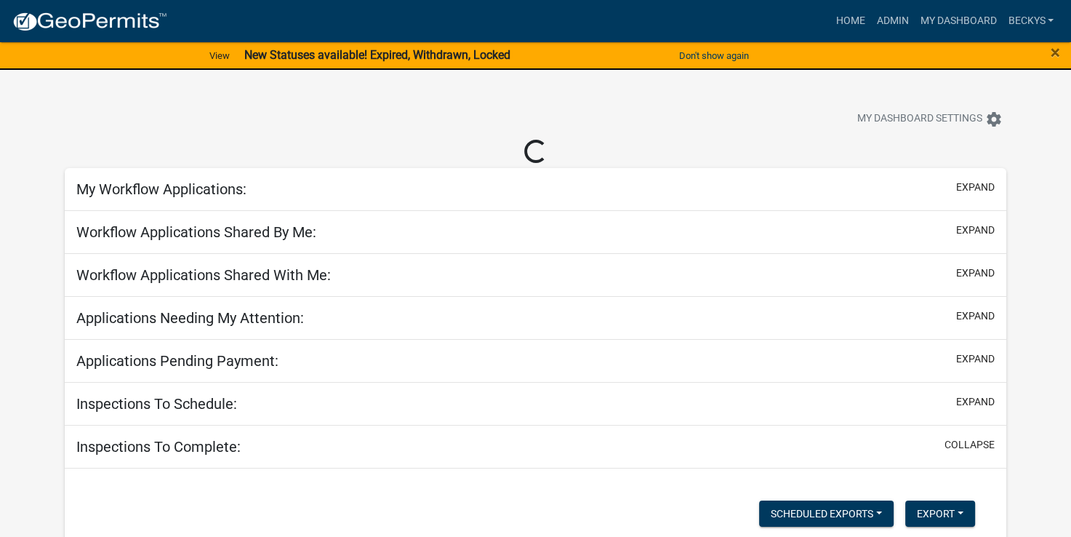
click at [898, 5] on nav "more_horiz Home Admin My Dashboard beckys Admin Account Logout" at bounding box center [535, 21] width 1071 height 42
click at [881, 17] on link "Admin" at bounding box center [892, 21] width 44 height 28
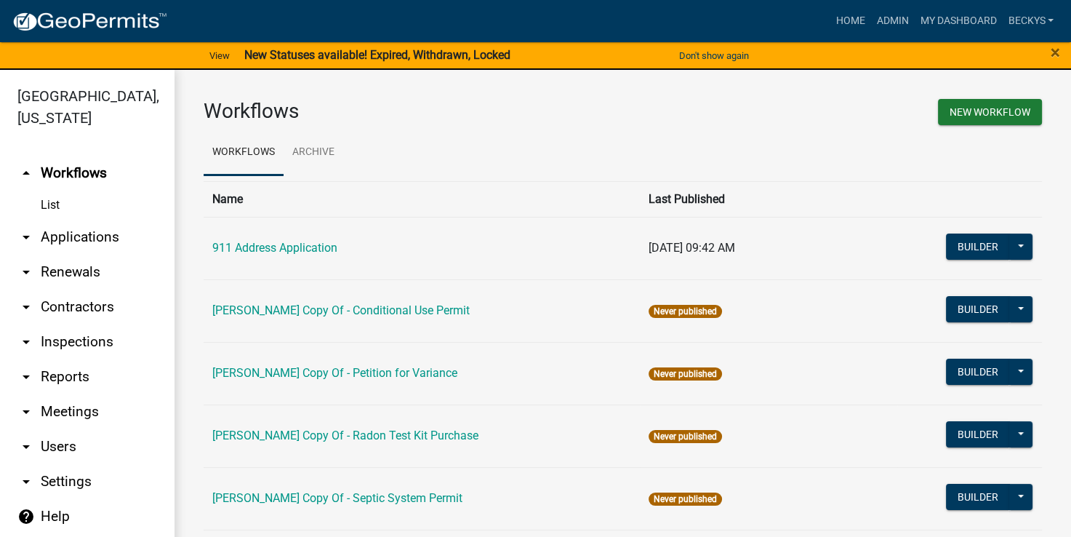
click at [55, 191] on link "List" at bounding box center [87, 205] width 175 height 29
click at [84, 220] on link "arrow_drop_down Applications" at bounding box center [87, 237] width 175 height 35
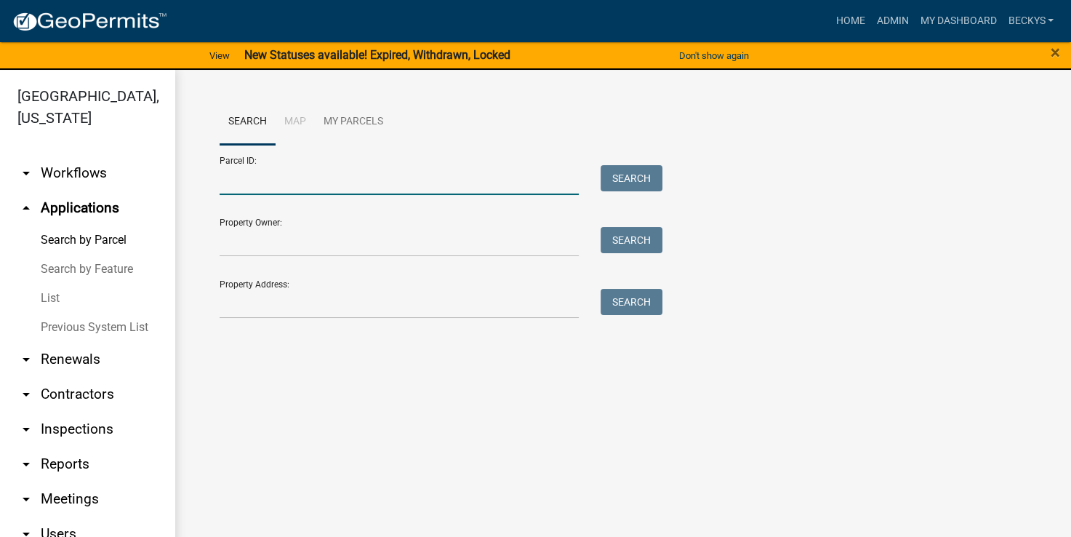
click at [230, 185] on input "Parcel ID:" at bounding box center [400, 180] width 360 height 30
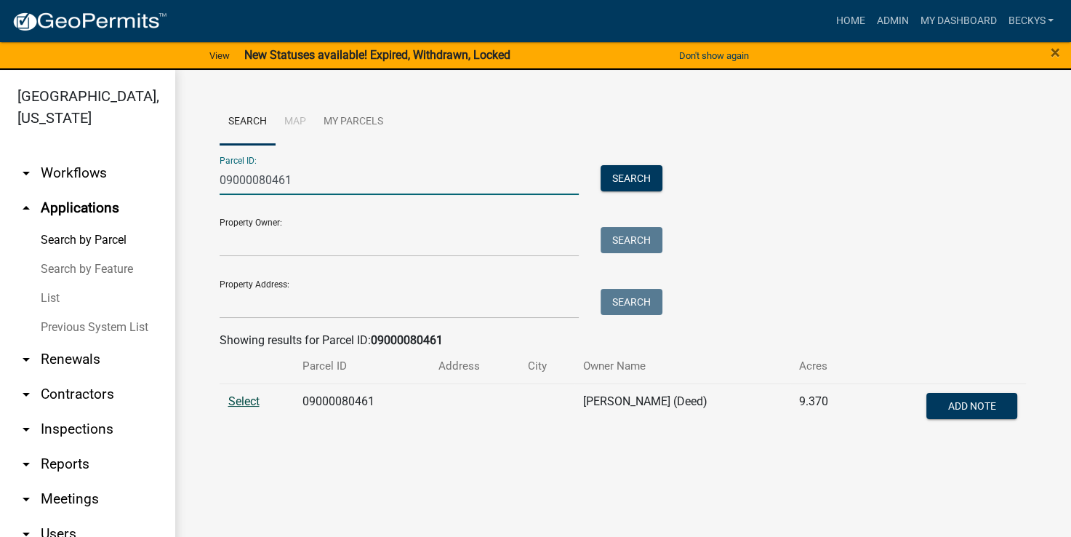
type input "09000080461"
click at [231, 403] on span "Select" at bounding box center [243, 401] width 31 height 14
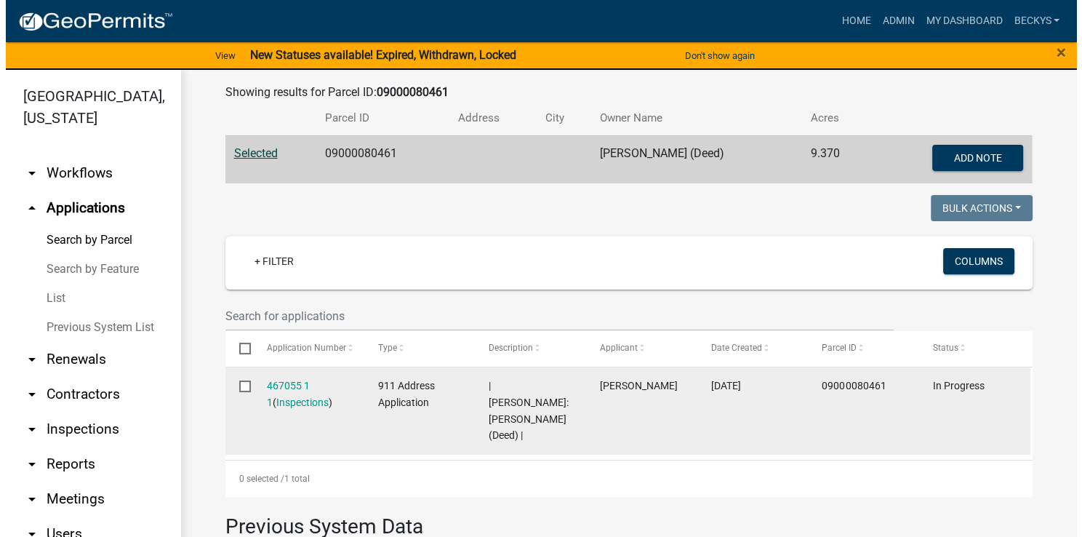
scroll to position [224, 0]
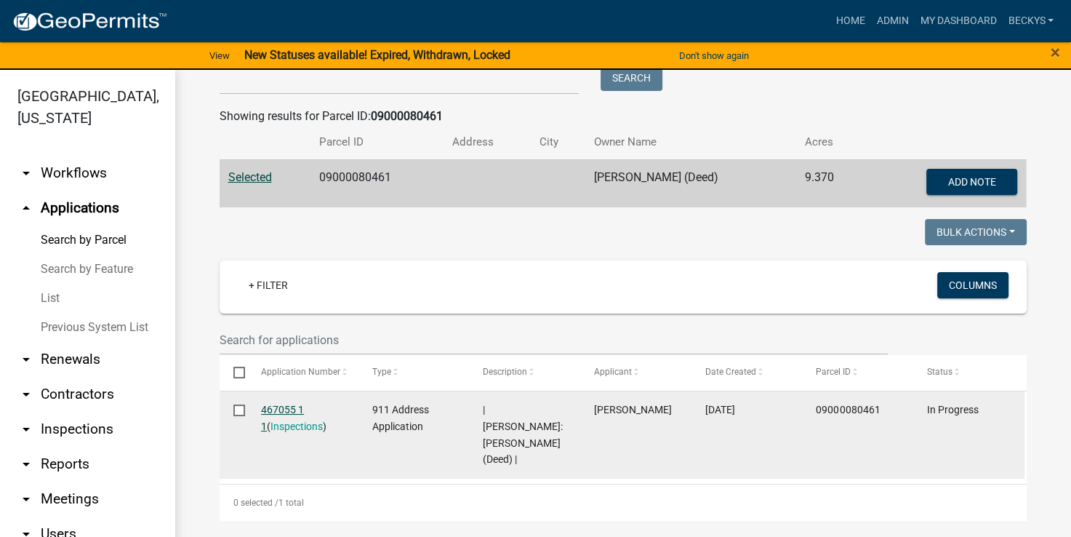
click at [273, 413] on link "467055 1 1" at bounding box center [282, 418] width 43 height 28
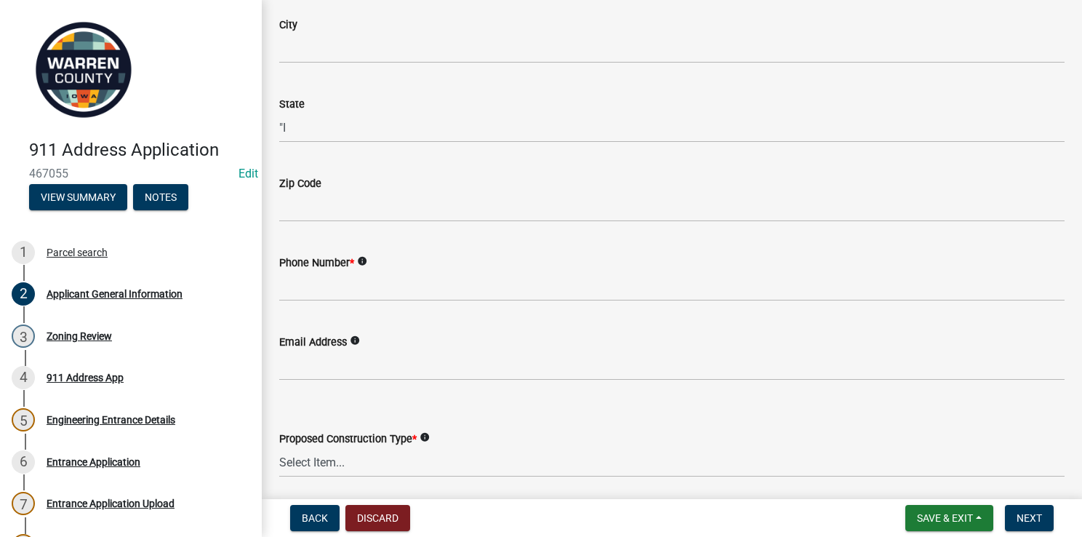
scroll to position [657, 0]
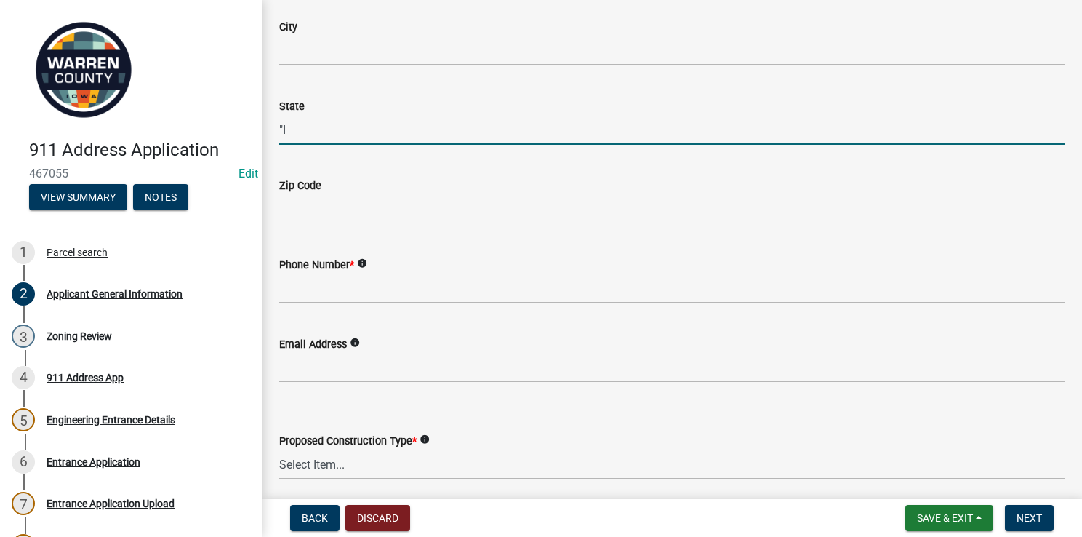
click at [293, 129] on input ""I" at bounding box center [671, 130] width 785 height 30
type input """
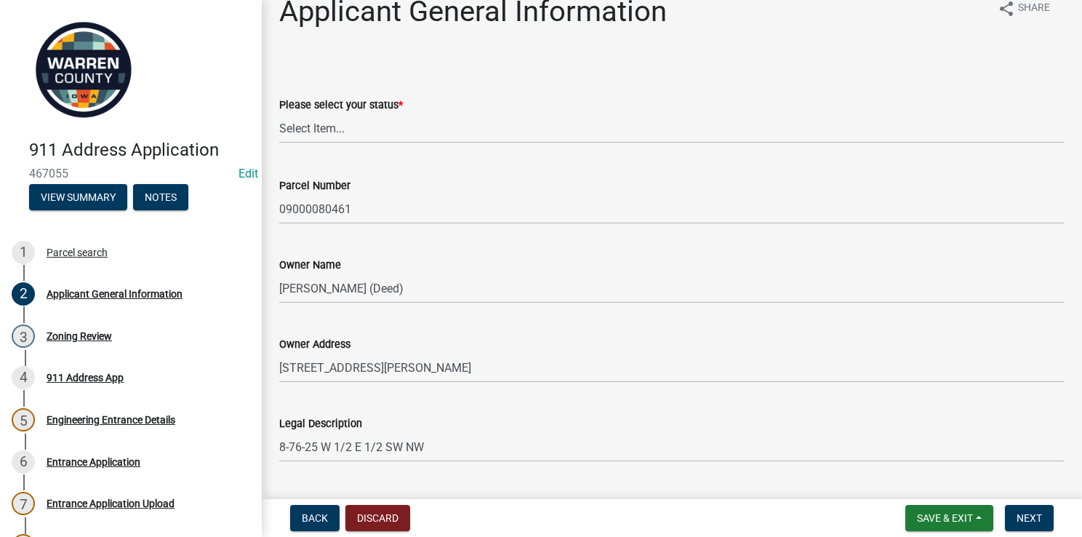
scroll to position [24, 0]
click at [293, 129] on select "Select Item... Owner Plan to Purchase Buyer's Representative Builder/Contractor…" at bounding box center [671, 128] width 785 height 30
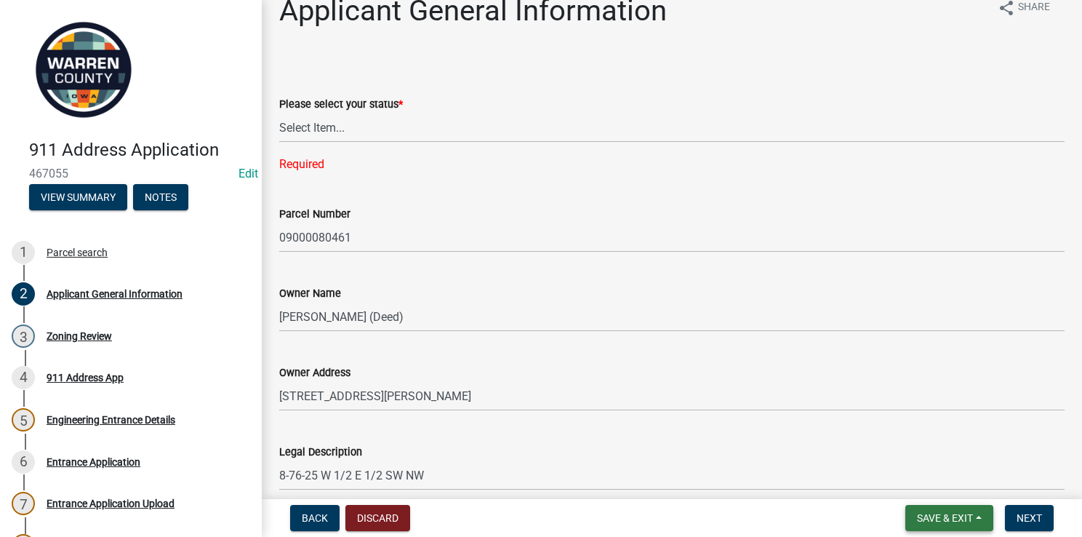
click at [971, 521] on span "Save & Exit" at bounding box center [945, 518] width 56 height 12
click at [925, 481] on button "Save & Exit" at bounding box center [935, 479] width 116 height 35
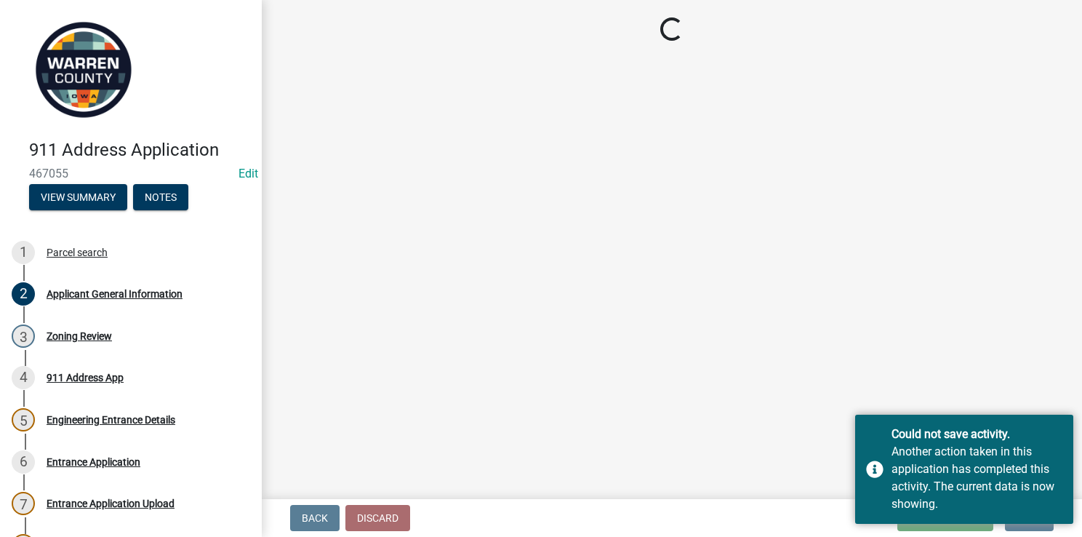
select select "62e05361-9b1f-4f6e-9af6-30ebbe0e033e"
select select "baa9a041-e8ec-4bd9-b07e-af5a977dc1c8"
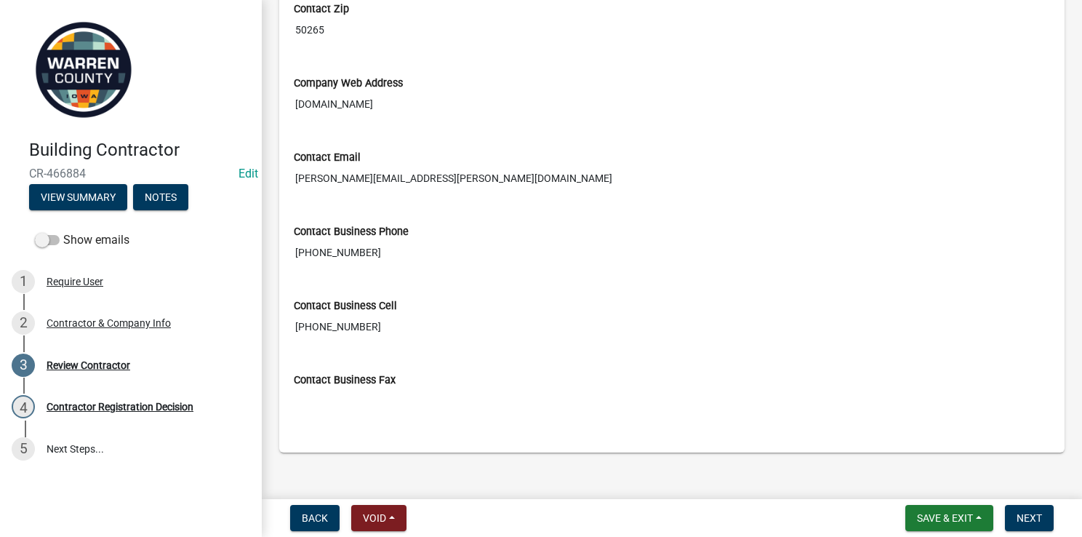
scroll to position [763, 0]
click at [1031, 513] on span "Next" at bounding box center [1029, 518] width 25 height 12
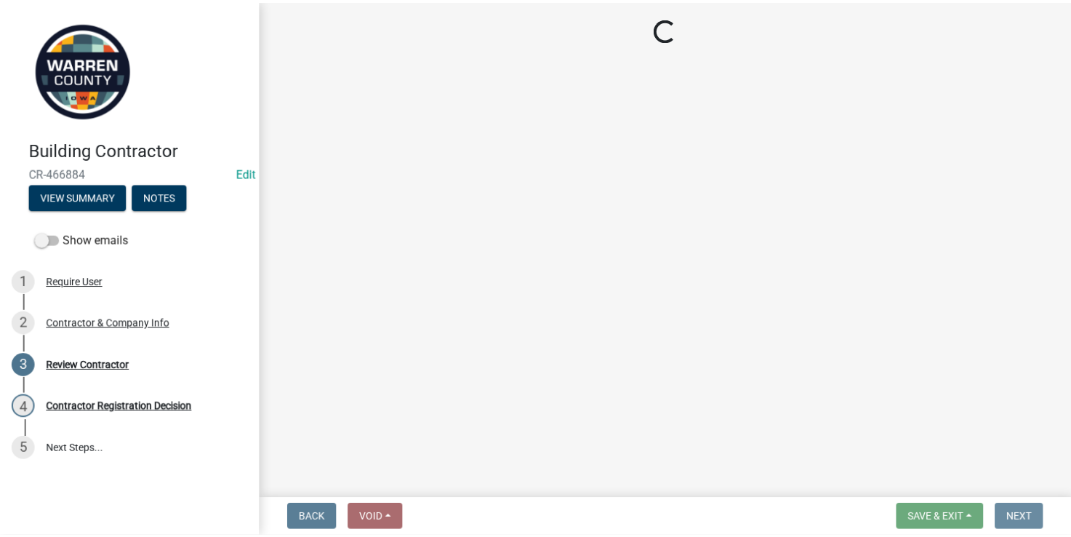
scroll to position [0, 0]
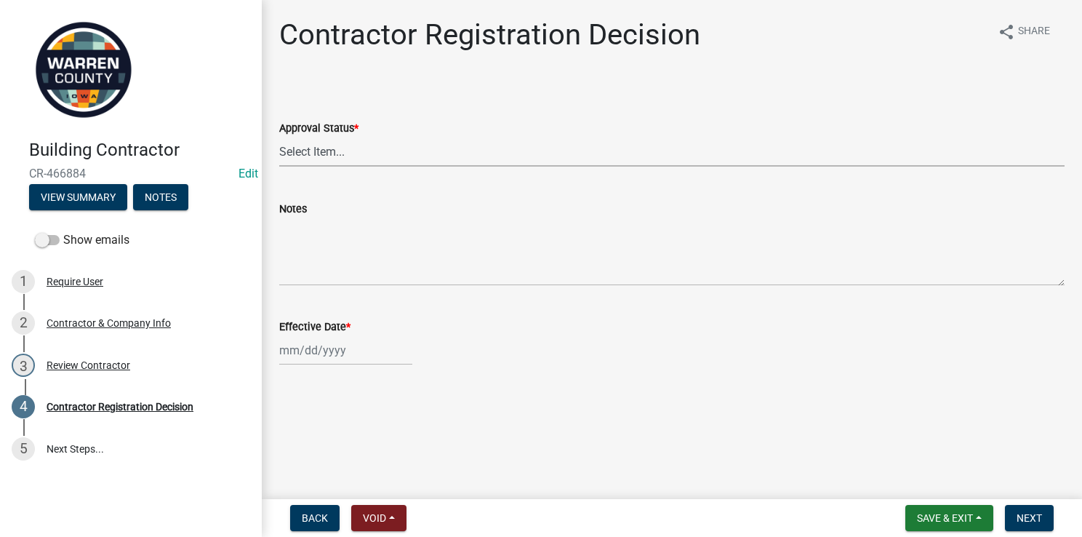
click at [352, 154] on select "Select Item... Approved Denied" at bounding box center [671, 152] width 785 height 30
click at [279, 137] on select "Select Item... Approved Denied" at bounding box center [671, 152] width 785 height 30
select select "4b86b809-39dd-4c68-9f3d-fdb3e7050482"
click at [313, 353] on div at bounding box center [345, 350] width 133 height 30
select select "8"
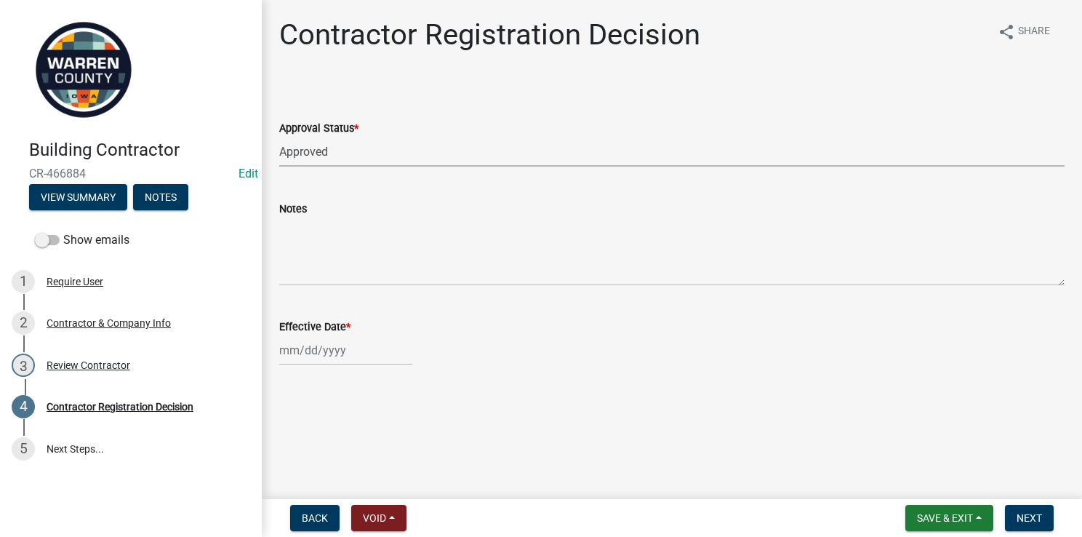
select select "2025"
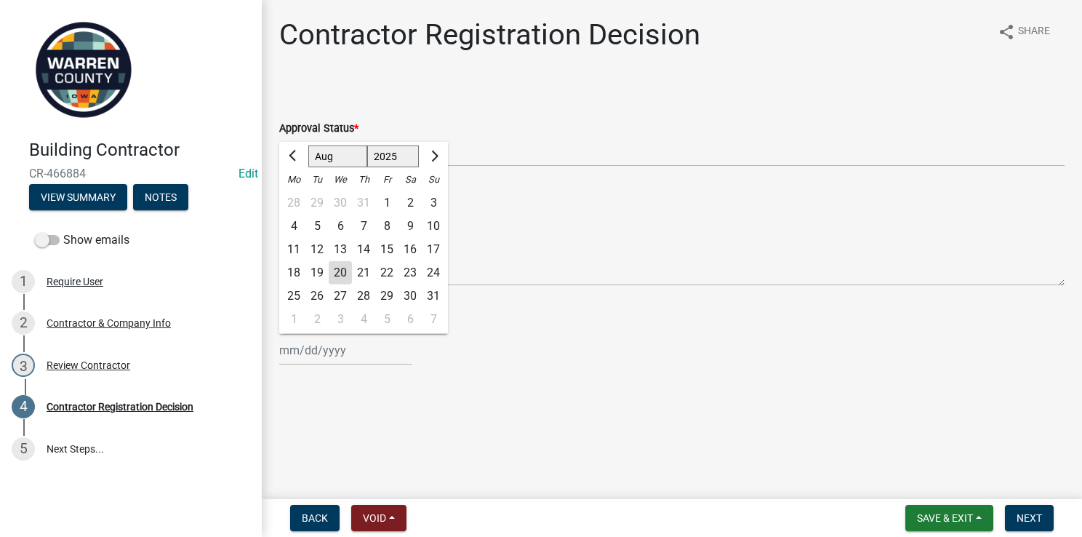
click at [339, 276] on div "20" at bounding box center [340, 272] width 23 height 23
type input "[DATE]"
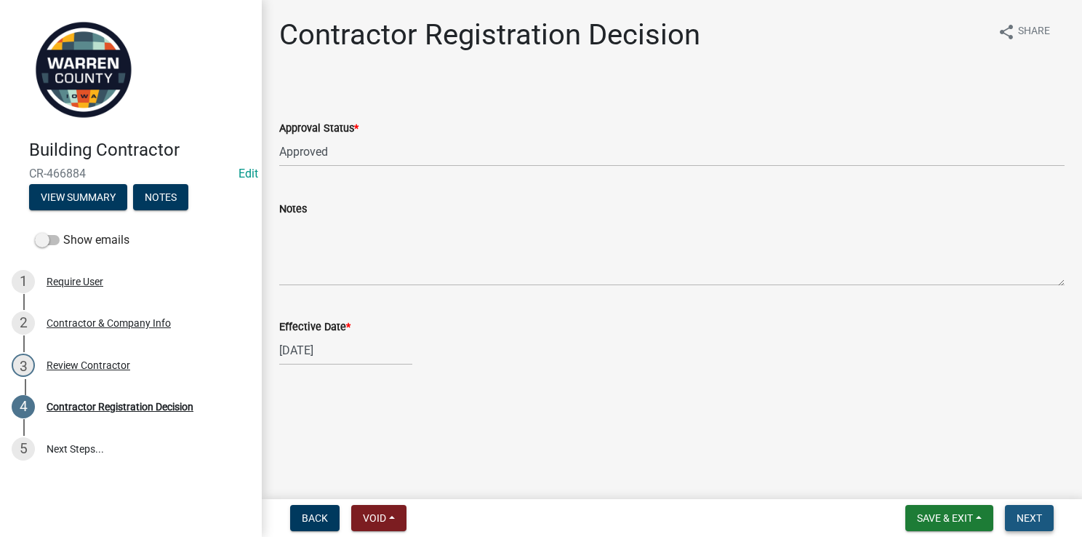
click at [1033, 513] on span "Next" at bounding box center [1029, 518] width 25 height 12
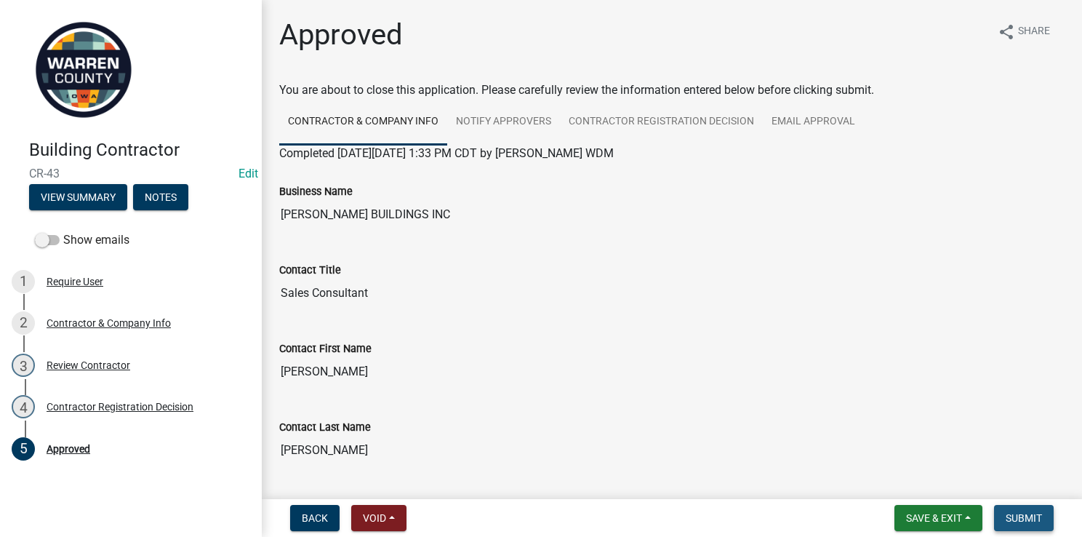
click at [1018, 521] on span "Submit" at bounding box center [1024, 518] width 36 height 12
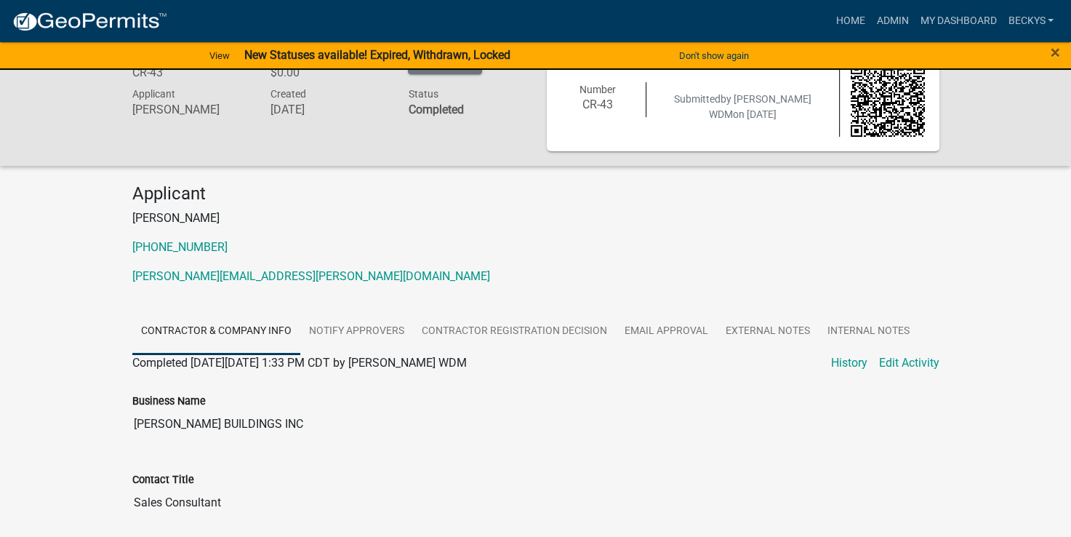
scroll to position [35, 0]
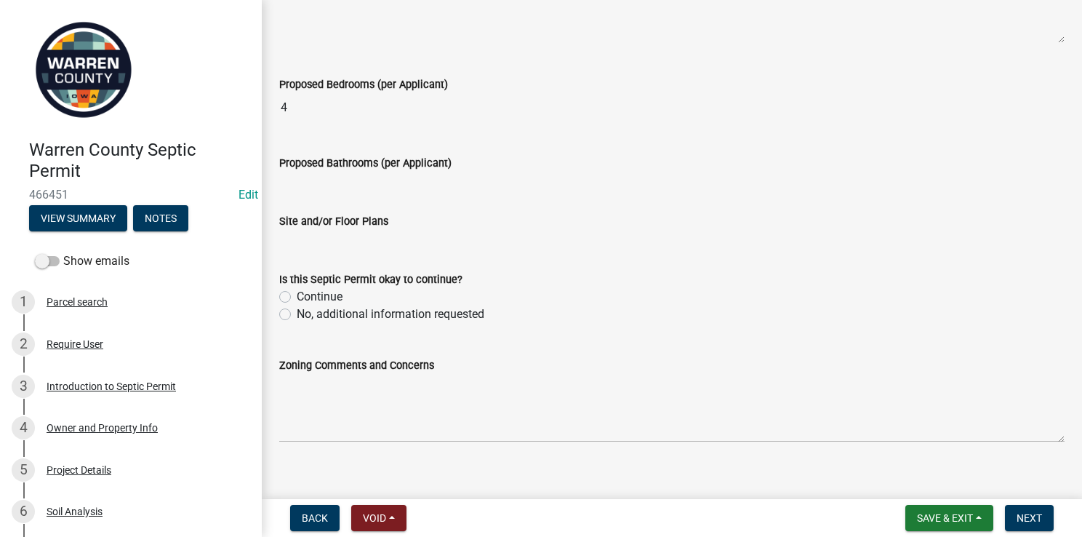
scroll to position [538, 0]
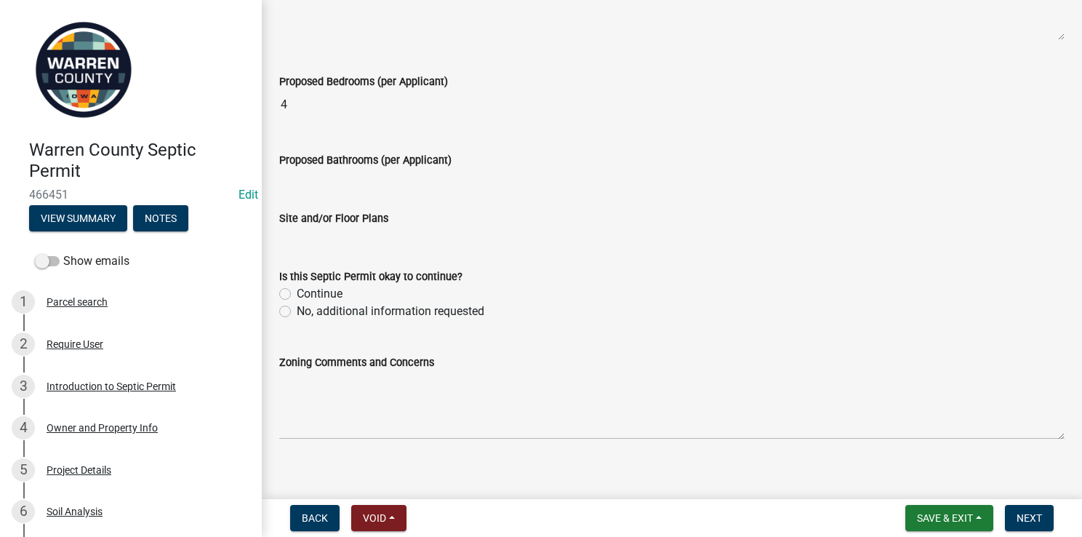
click at [297, 288] on label "Continue" at bounding box center [320, 293] width 46 height 17
click at [297, 288] on input "Continue" at bounding box center [301, 289] width 9 height 9
radio input "true"
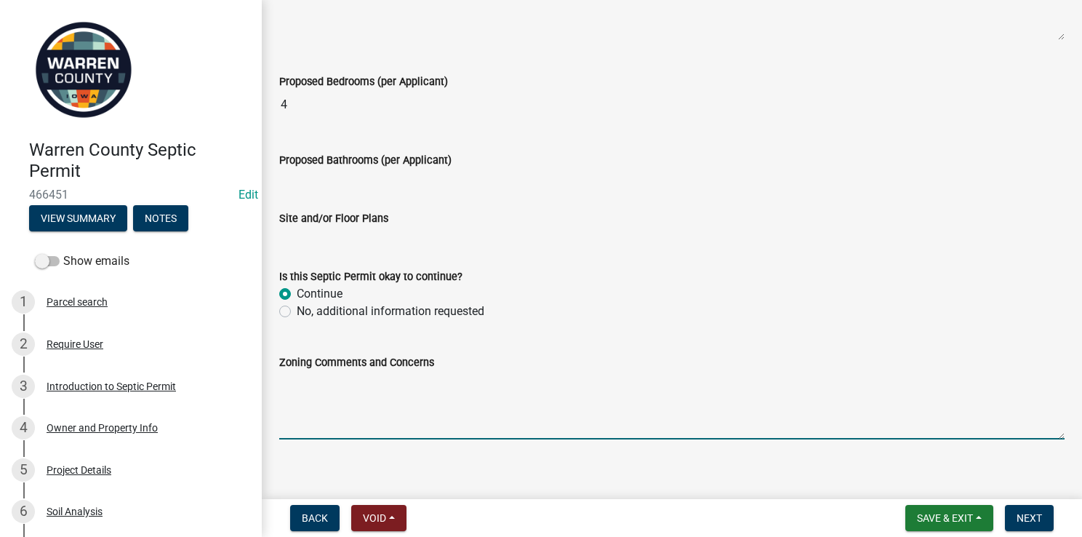
click at [302, 376] on textarea "Zoning Comments and Concerns" at bounding box center [671, 405] width 785 height 68
type textarea "A building permit was issued in March 2025."
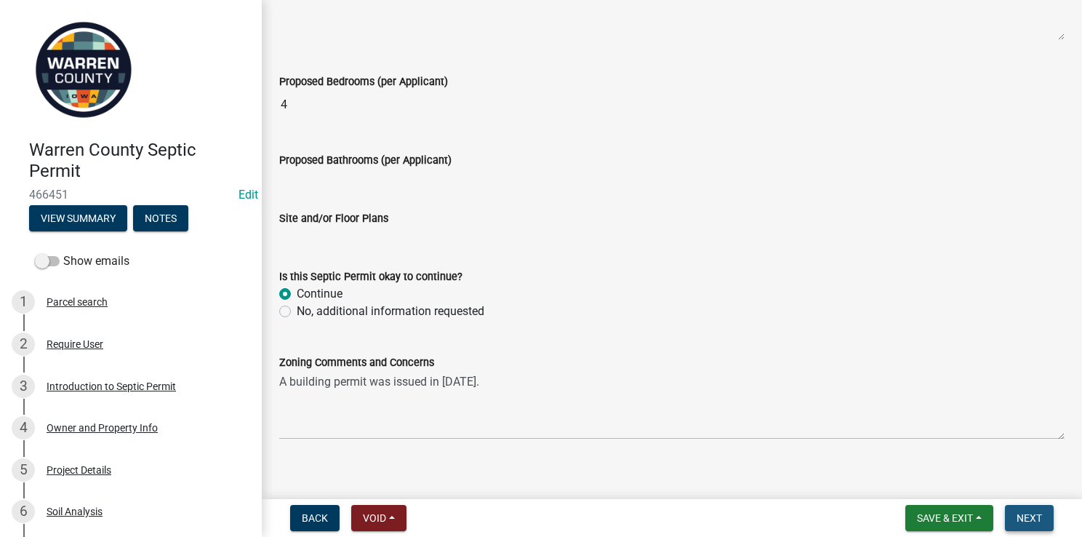
click at [1039, 516] on span "Next" at bounding box center [1029, 518] width 25 height 12
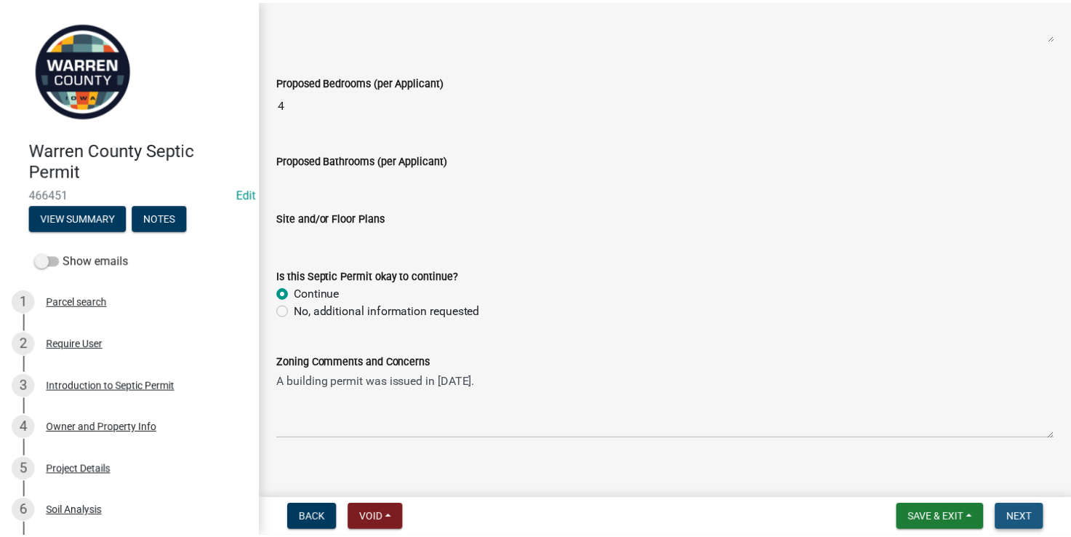
scroll to position [0, 0]
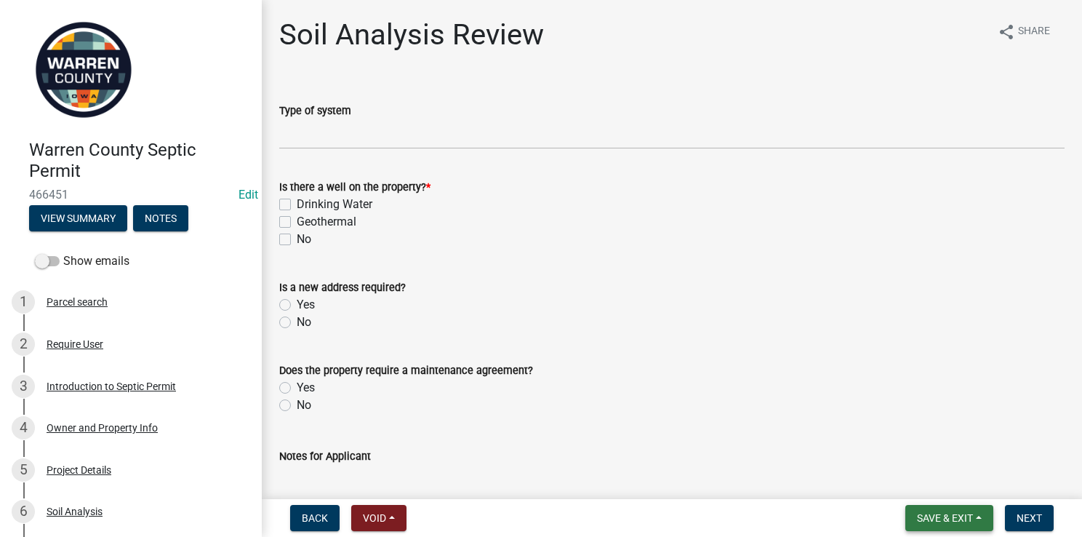
click at [975, 519] on button "Save & Exit" at bounding box center [949, 518] width 88 height 26
click at [911, 488] on button "Save & Exit" at bounding box center [935, 479] width 116 height 35
